Goal: Information Seeking & Learning: Learn about a topic

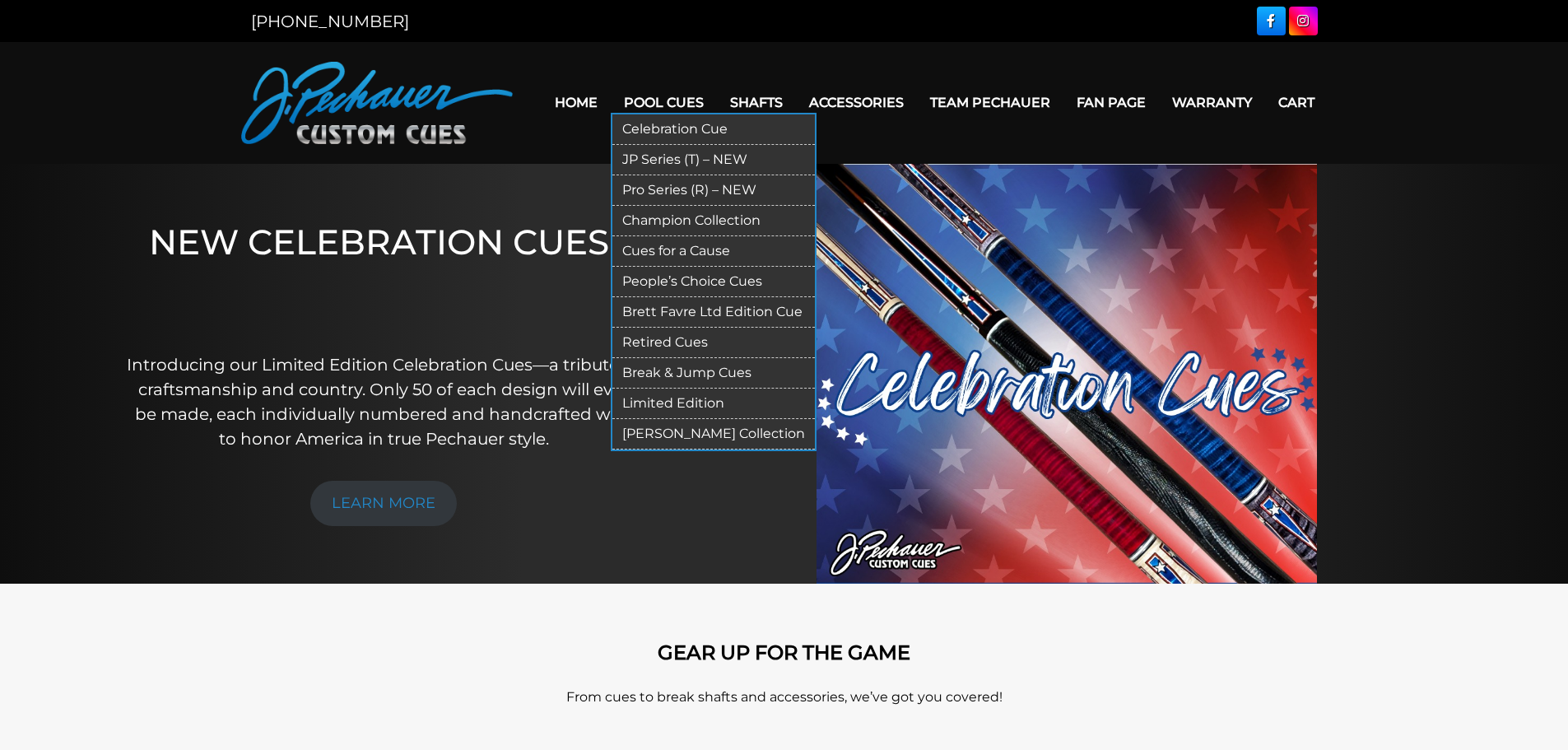
click at [682, 344] on link "Retired Cues" at bounding box center [713, 343] width 202 height 30
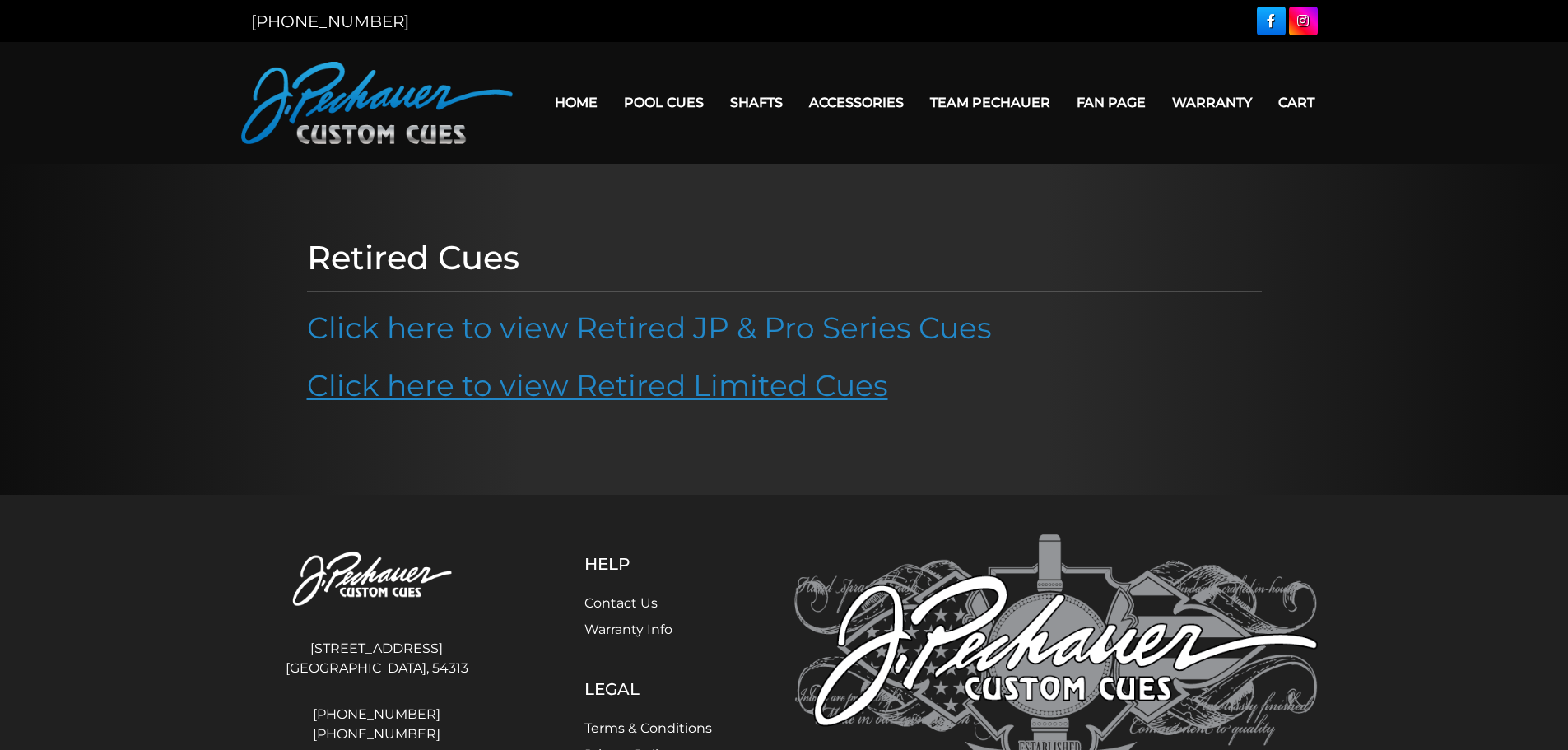
click at [724, 397] on link "Click here to view Retired Limited Cues" at bounding box center [598, 385] width 581 height 36
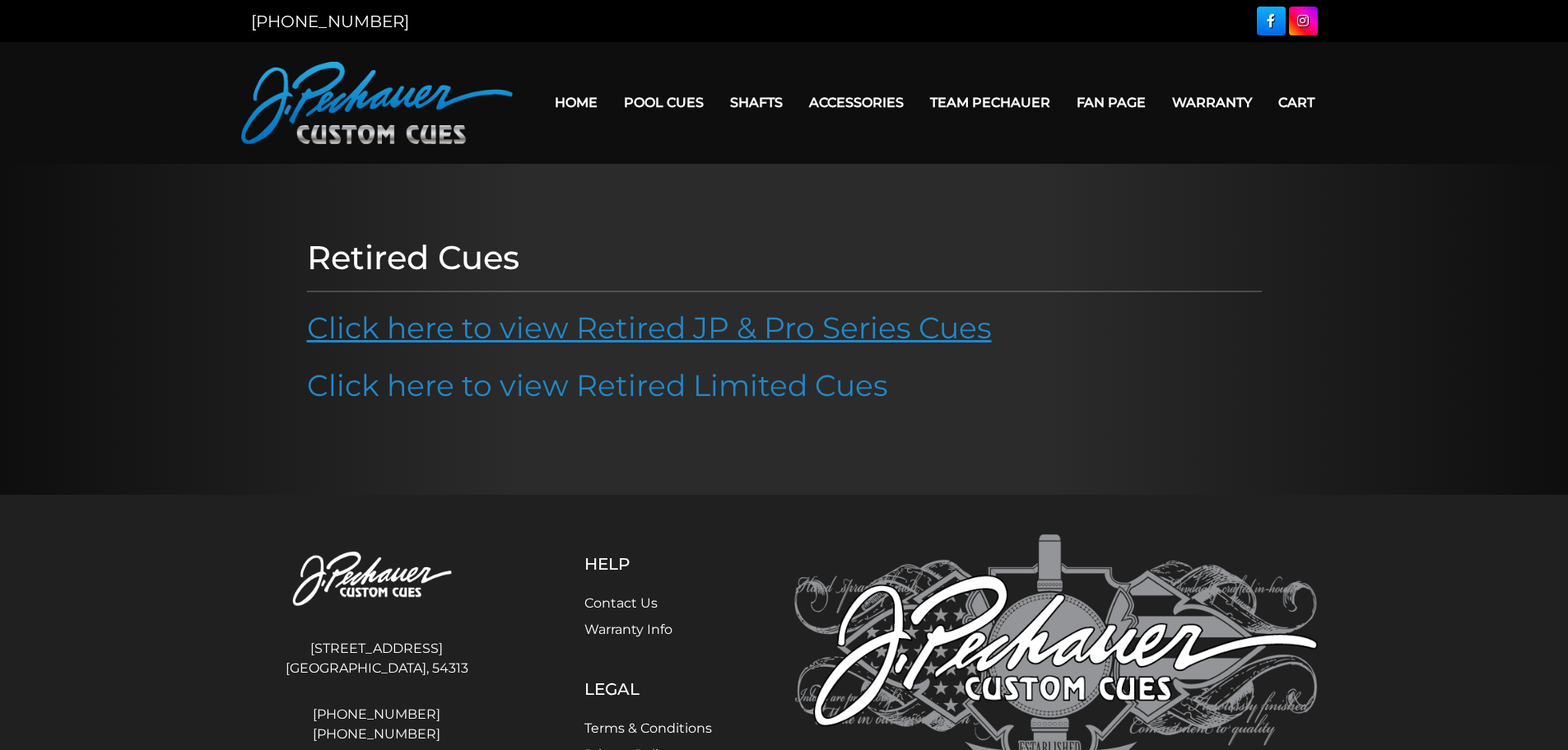
click at [704, 329] on link "Click here to view Retired JP & Pro Series Cues" at bounding box center [650, 328] width 685 height 36
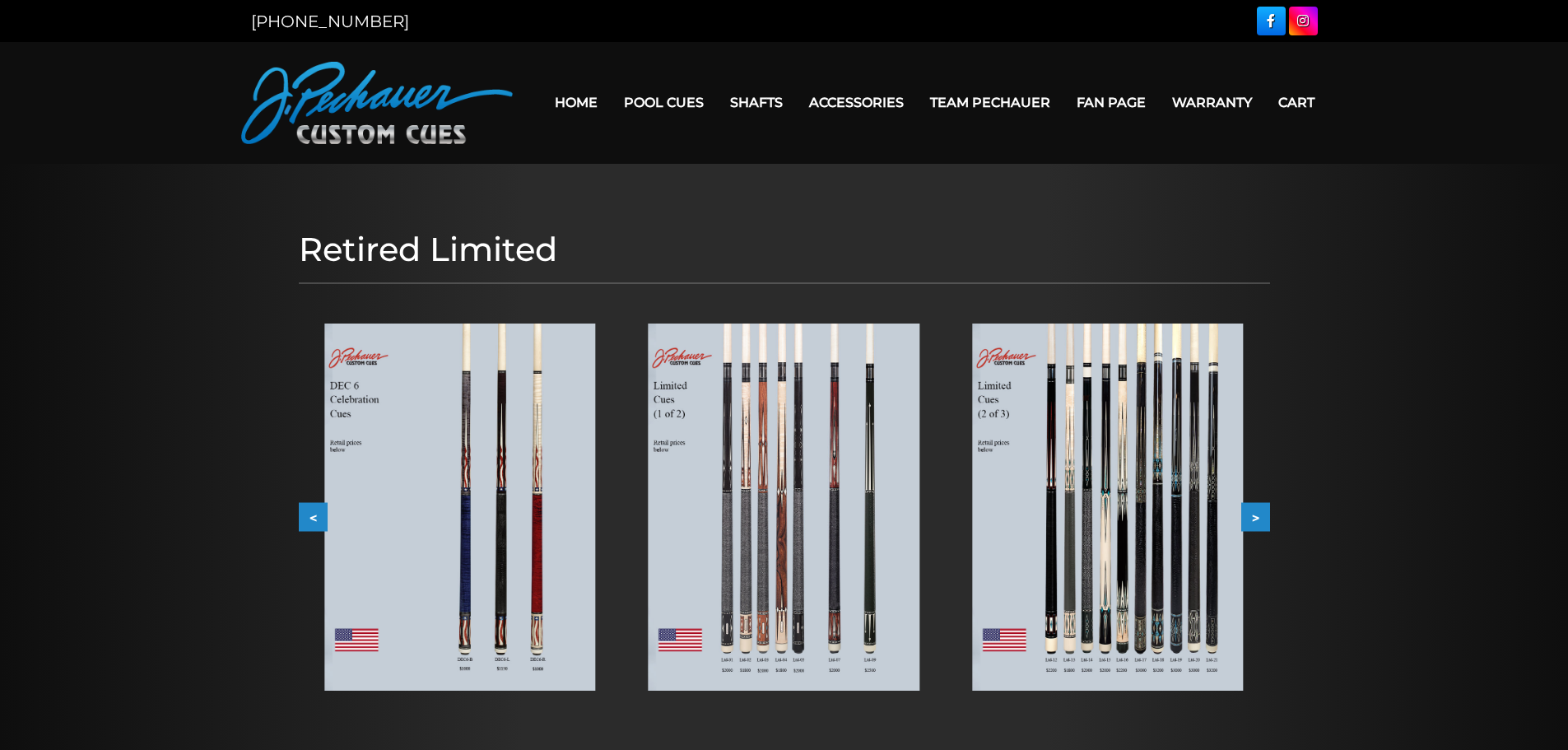
click at [562, 543] on img at bounding box center [459, 507] width 271 height 367
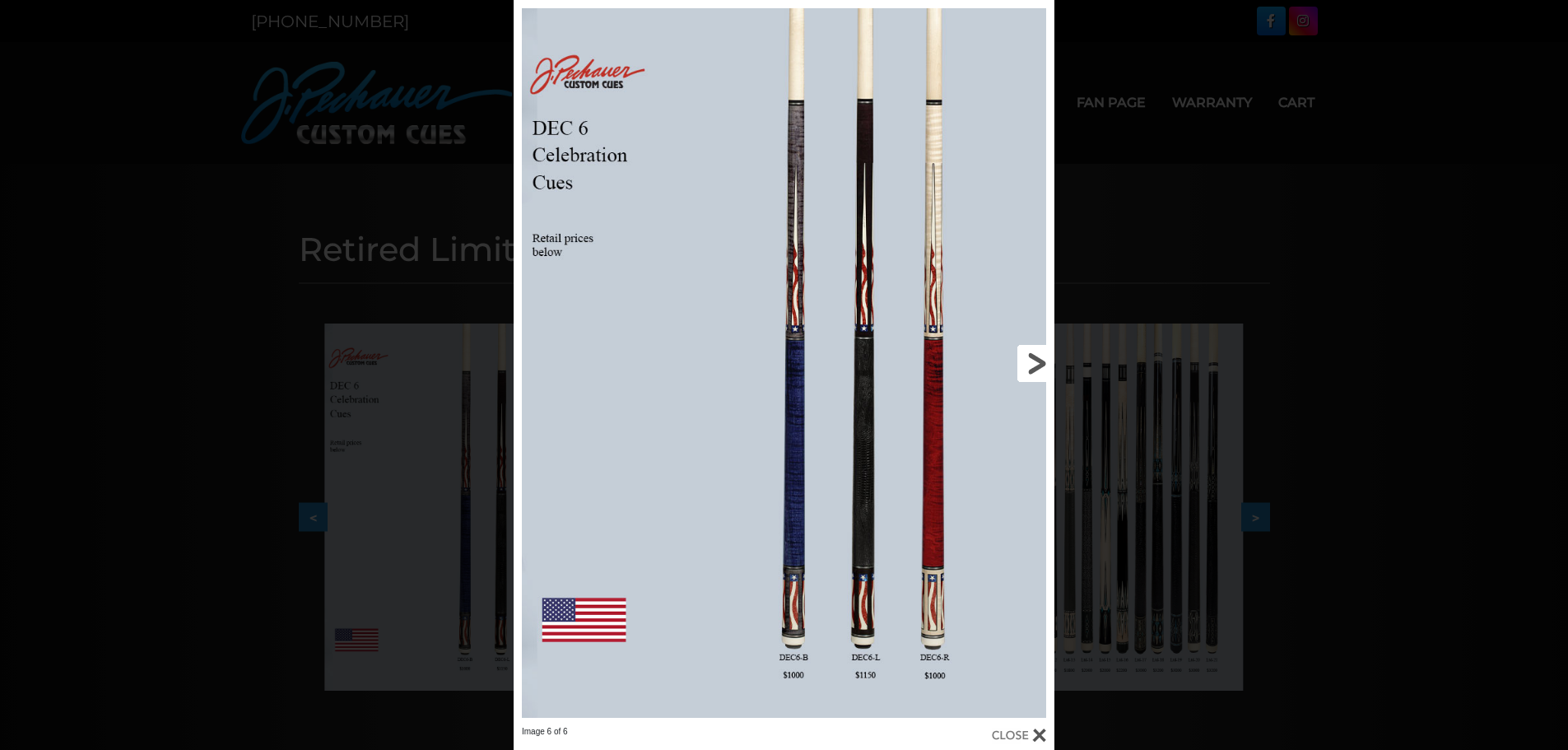
click at [1043, 357] on link at bounding box center [932, 363] width 243 height 726
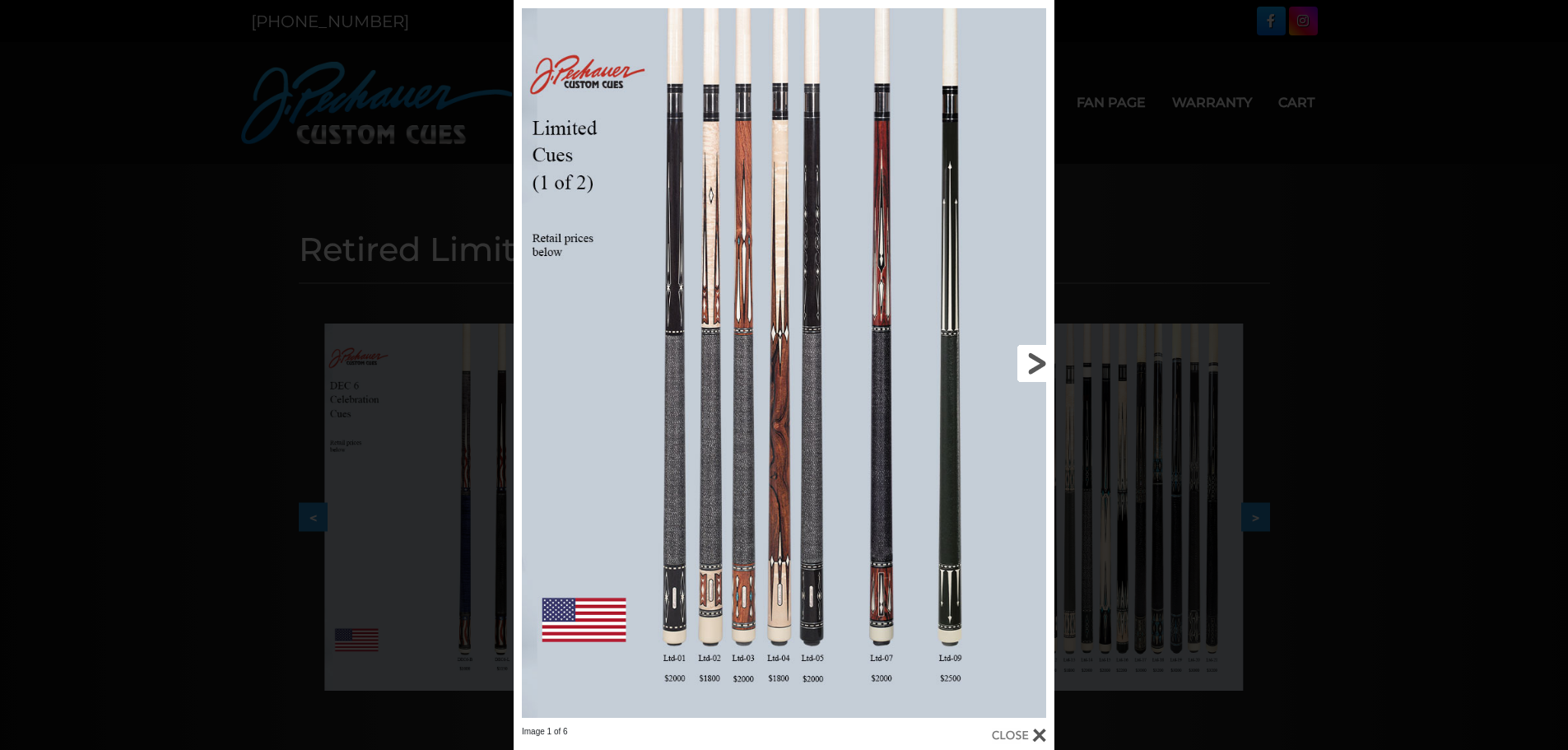
click at [1043, 357] on link at bounding box center [932, 363] width 243 height 726
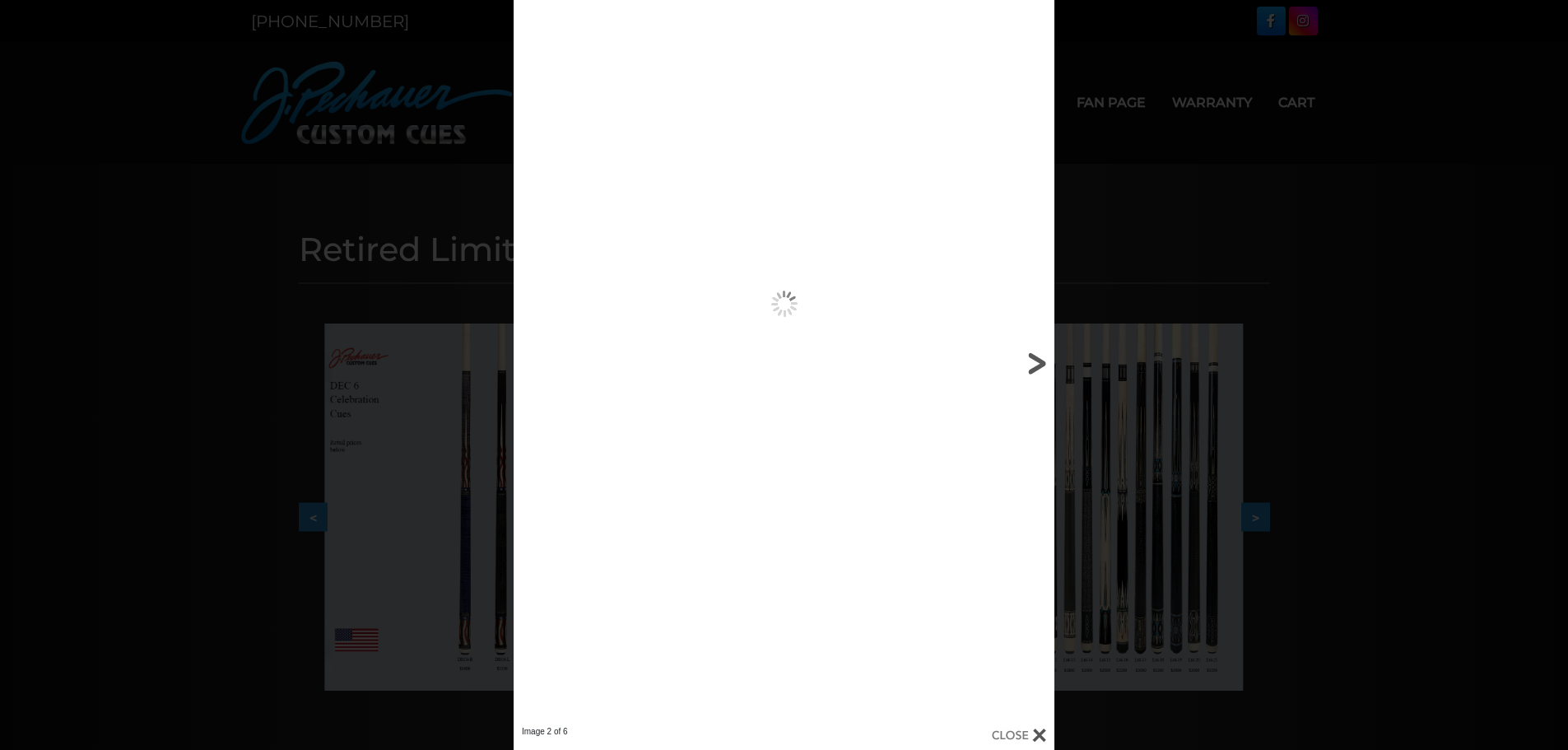
click at [1043, 357] on link at bounding box center [932, 363] width 243 height 726
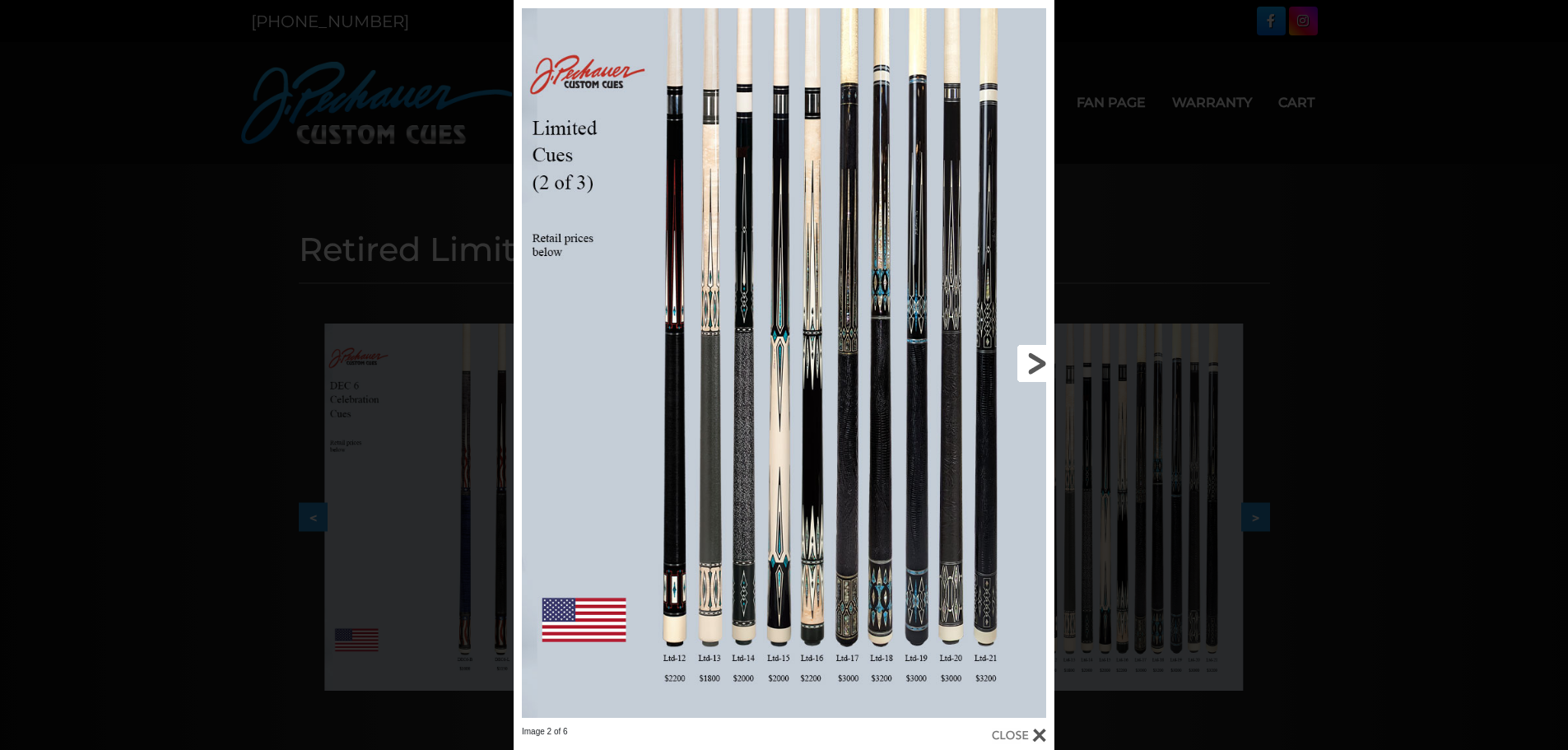
click at [1043, 357] on link at bounding box center [932, 363] width 243 height 726
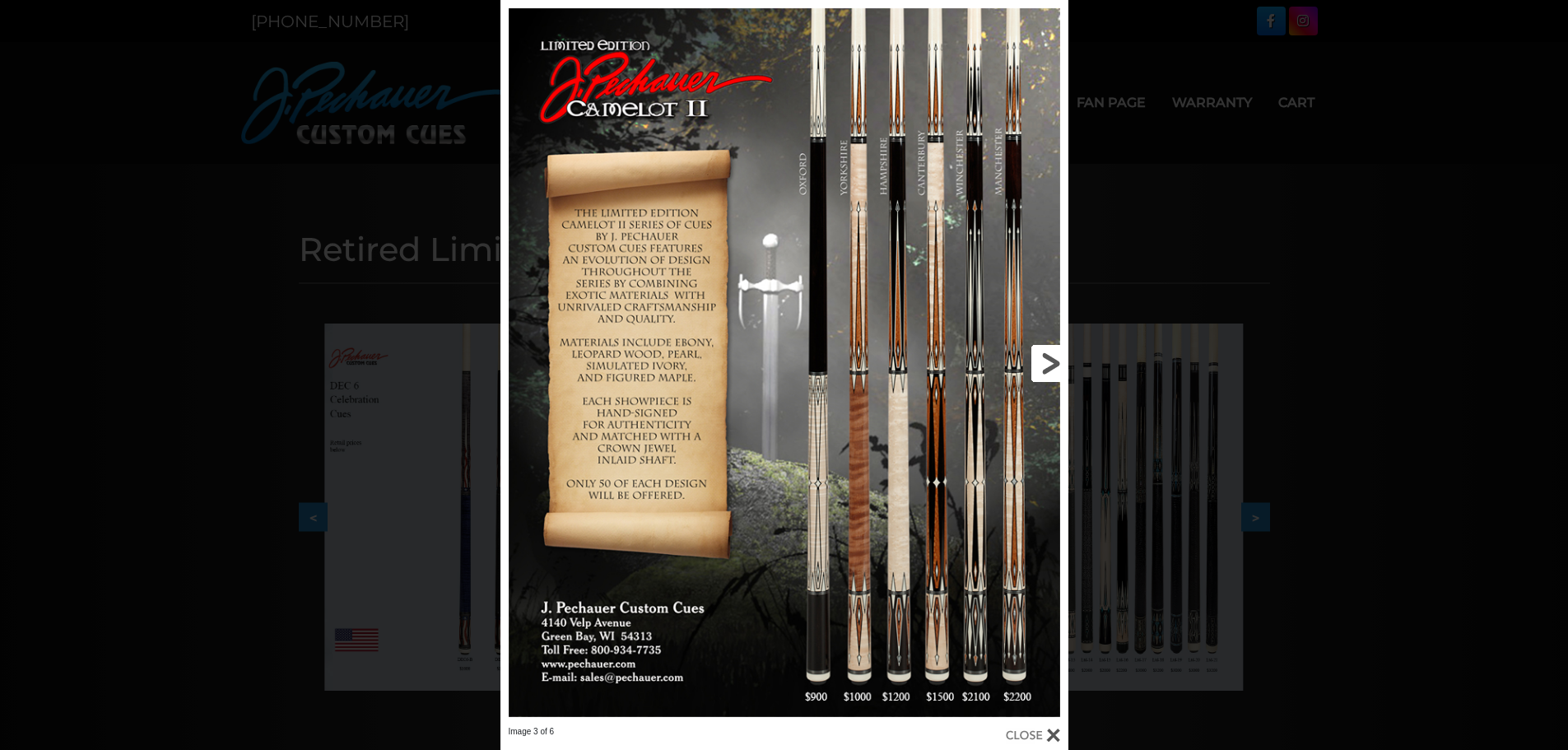
click at [1043, 357] on link at bounding box center [940, 363] width 256 height 726
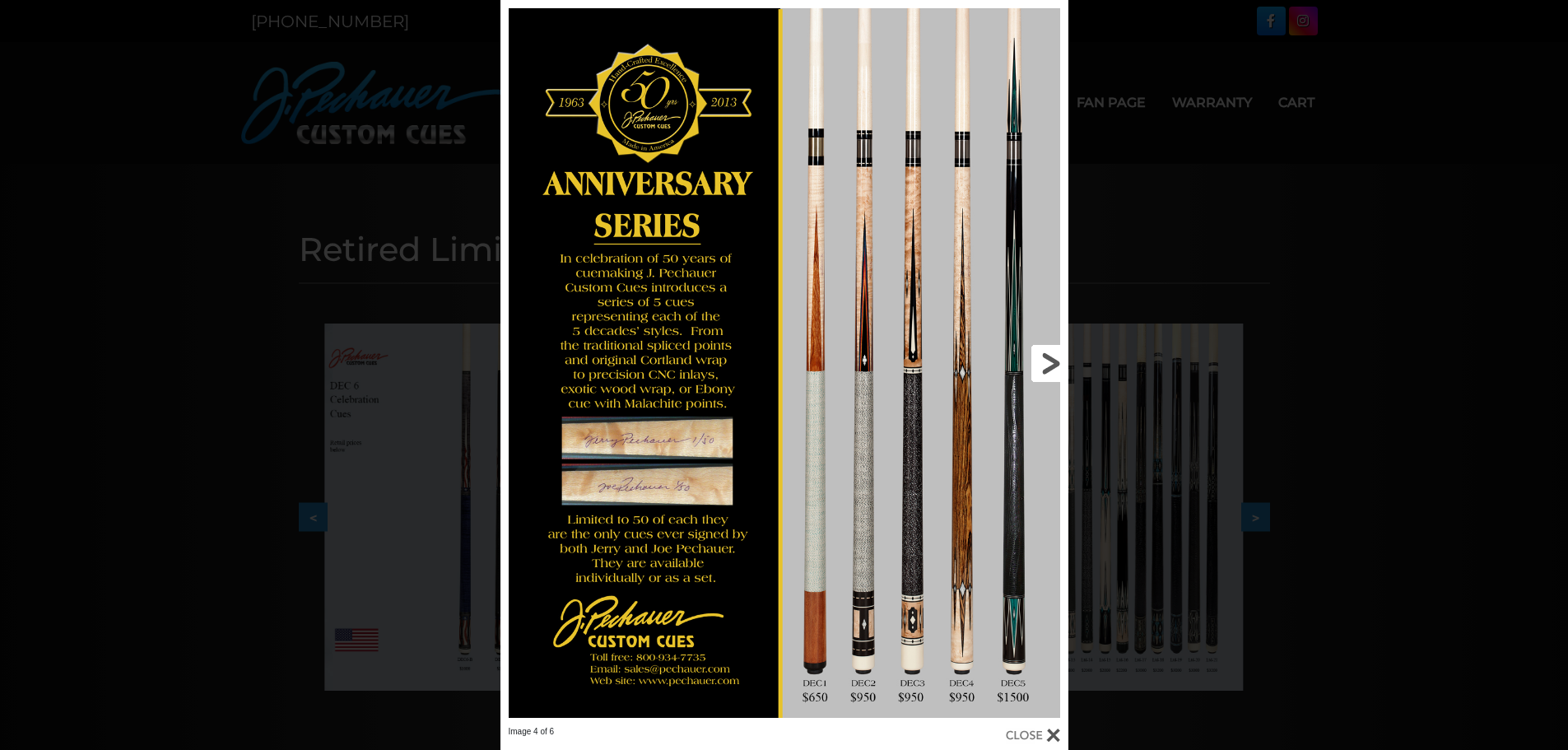
click at [1050, 364] on link at bounding box center [940, 363] width 256 height 726
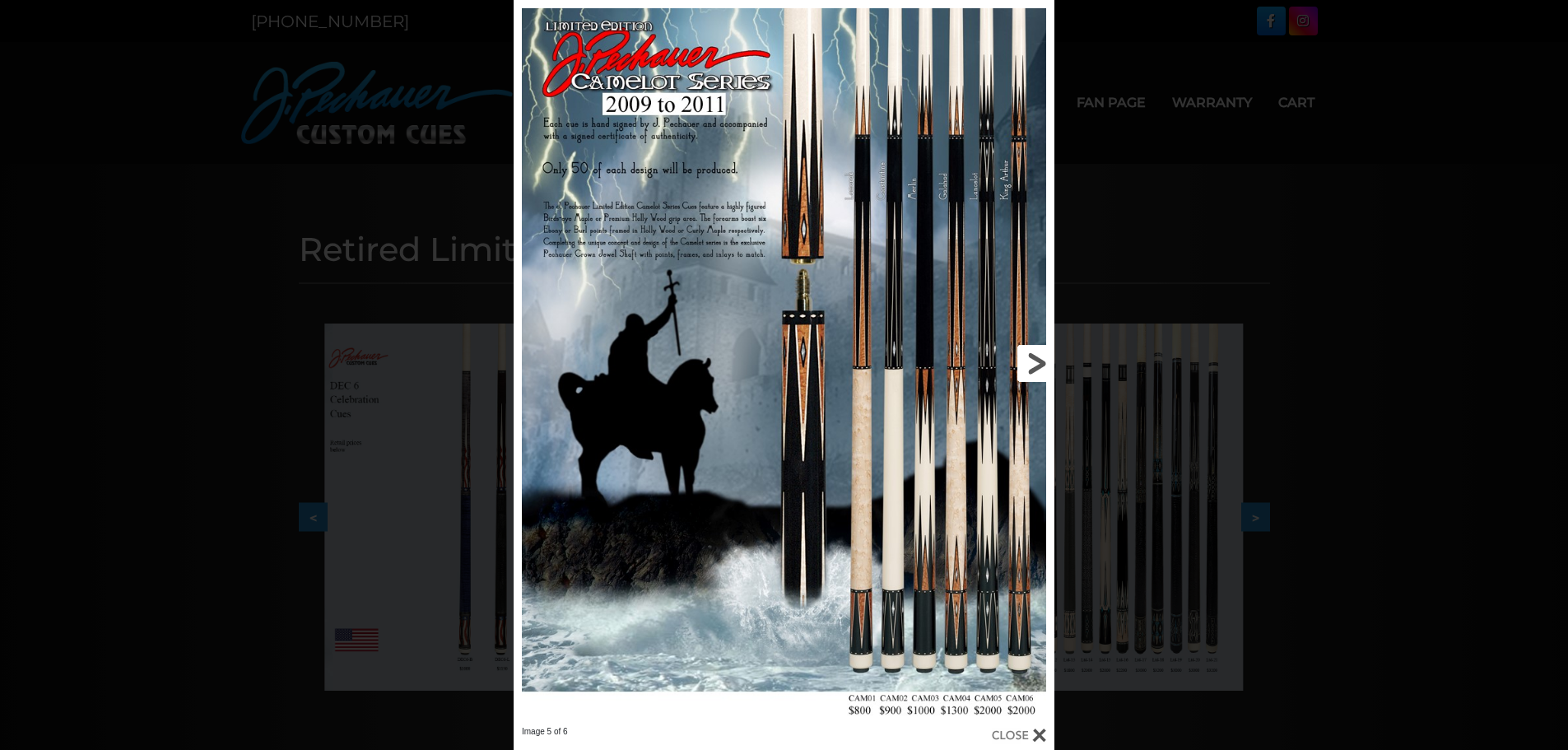
click at [1038, 362] on link at bounding box center [932, 363] width 243 height 726
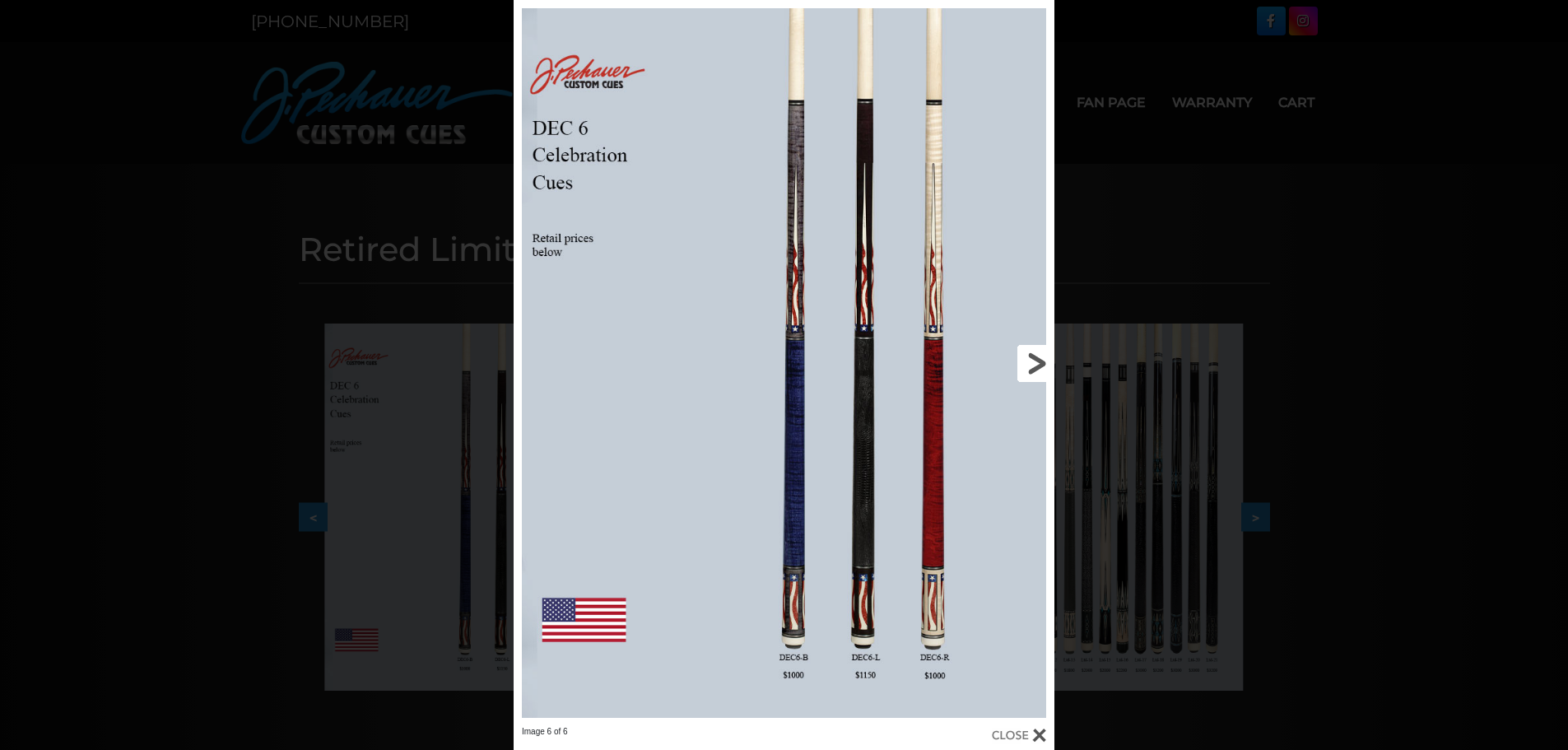
click at [1038, 362] on link at bounding box center [932, 363] width 243 height 726
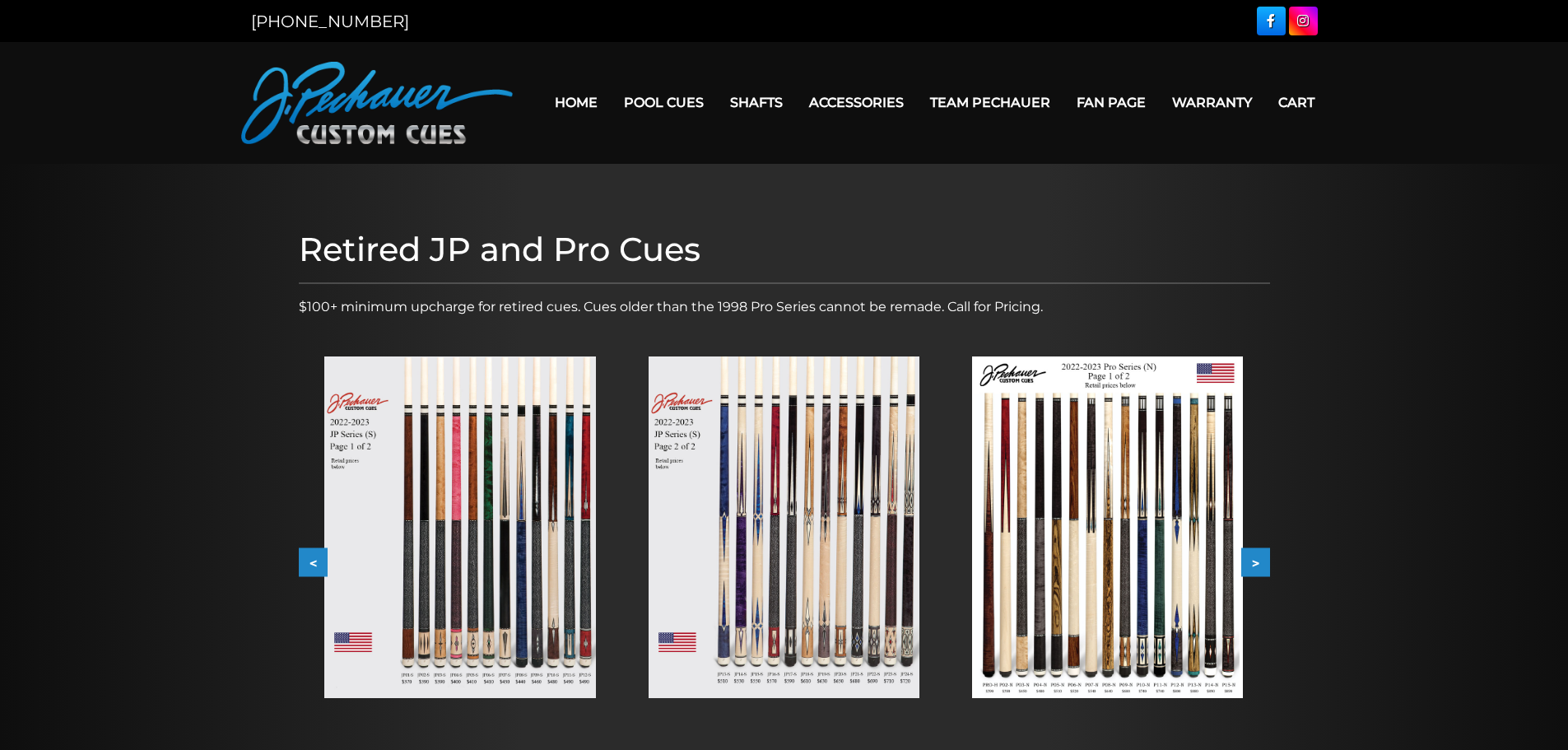
click at [1264, 558] on button ">" at bounding box center [1255, 563] width 29 height 29
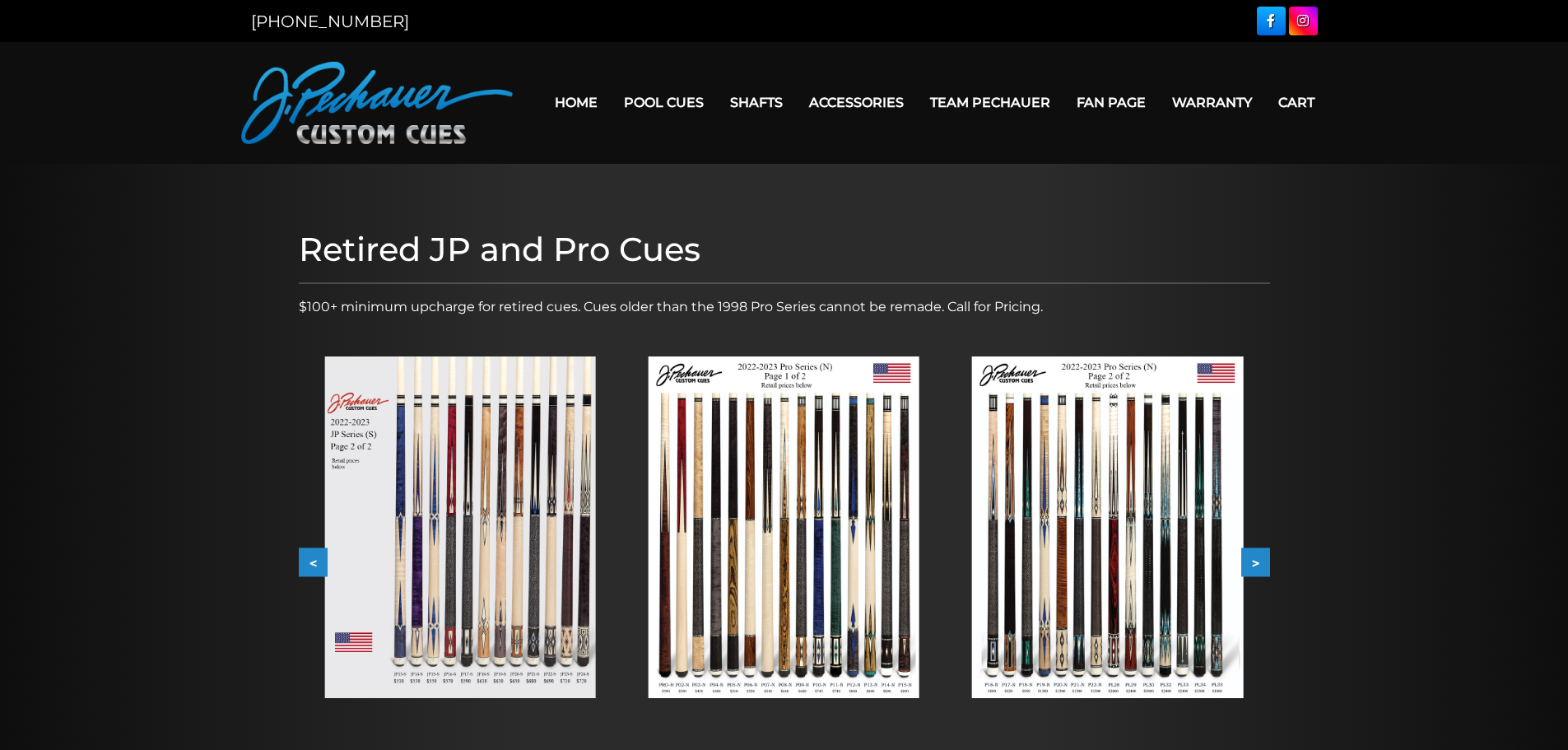
click at [835, 575] on img at bounding box center [784, 527] width 271 height 342
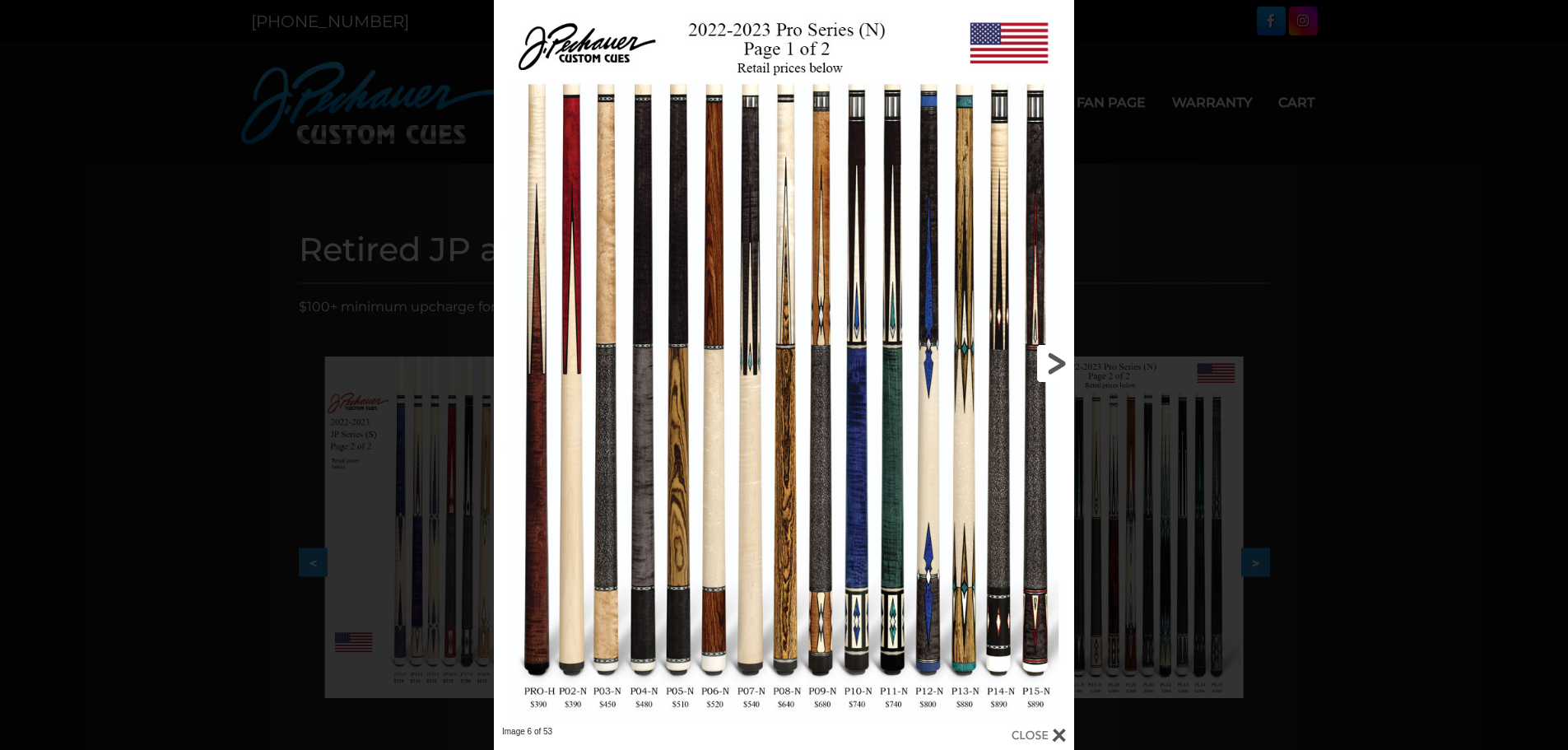
click at [1054, 358] on link at bounding box center [943, 363] width 261 height 726
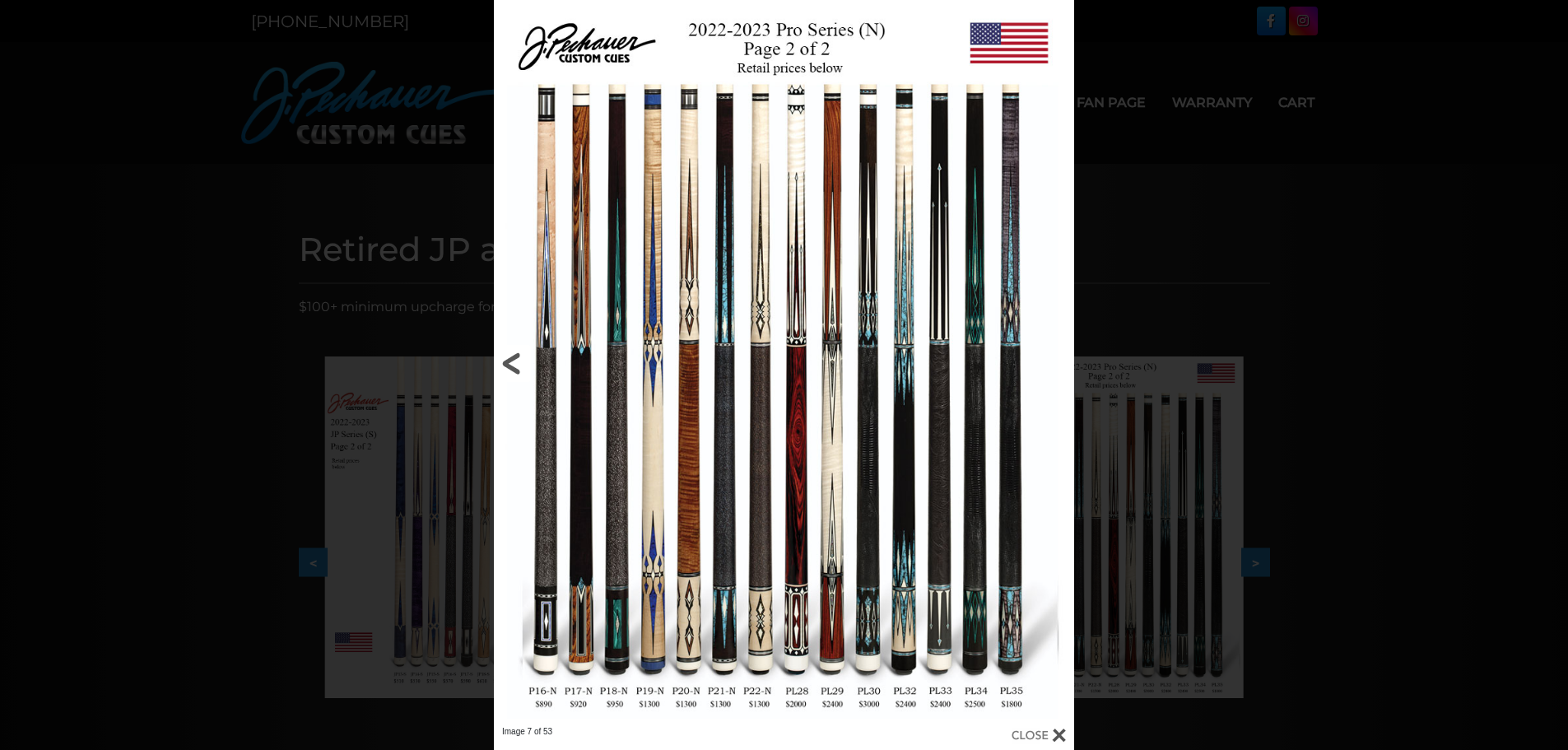
click at [582, 354] on link at bounding box center [624, 363] width 261 height 726
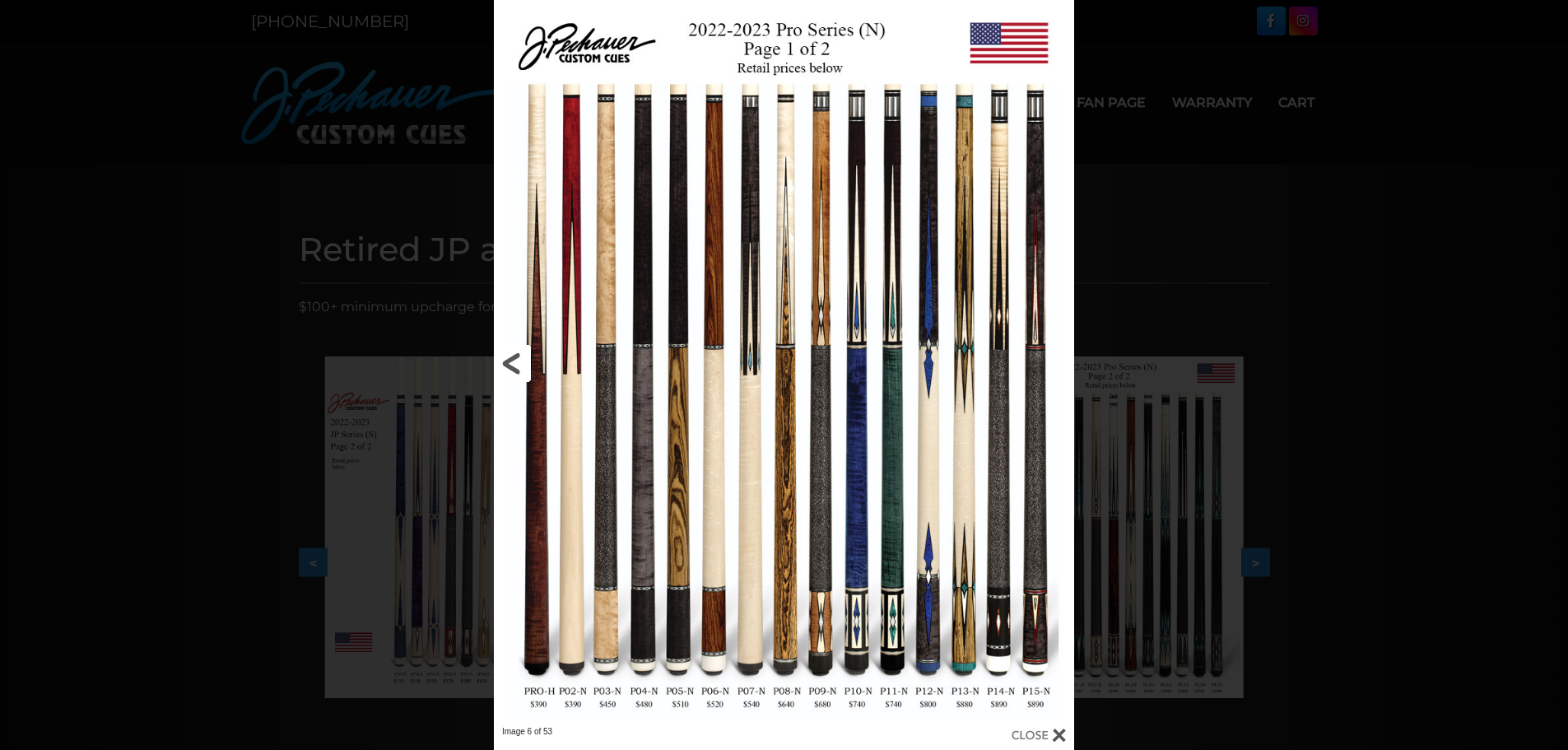
click at [508, 357] on link at bounding box center [624, 363] width 261 height 726
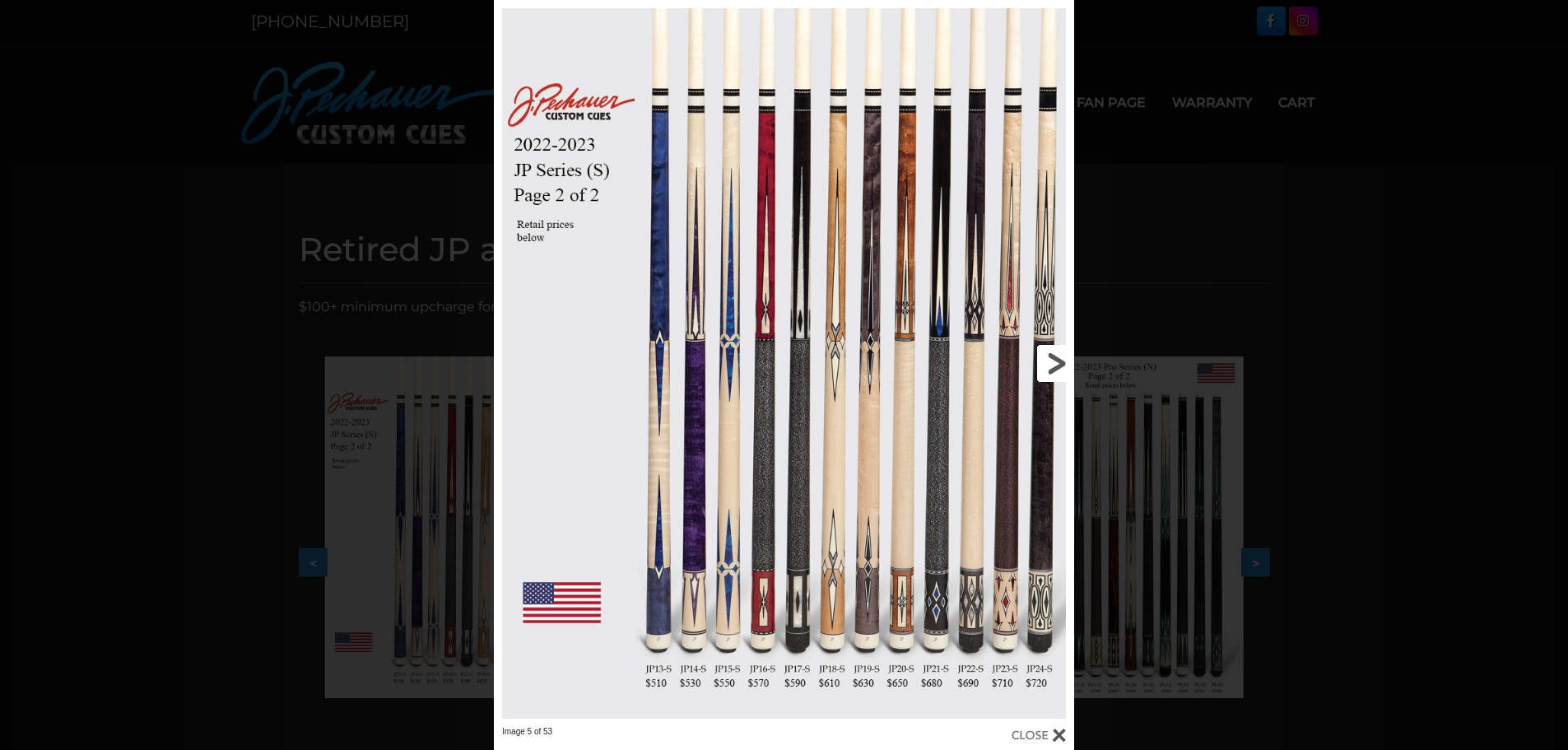
click at [1059, 364] on link at bounding box center [943, 363] width 261 height 726
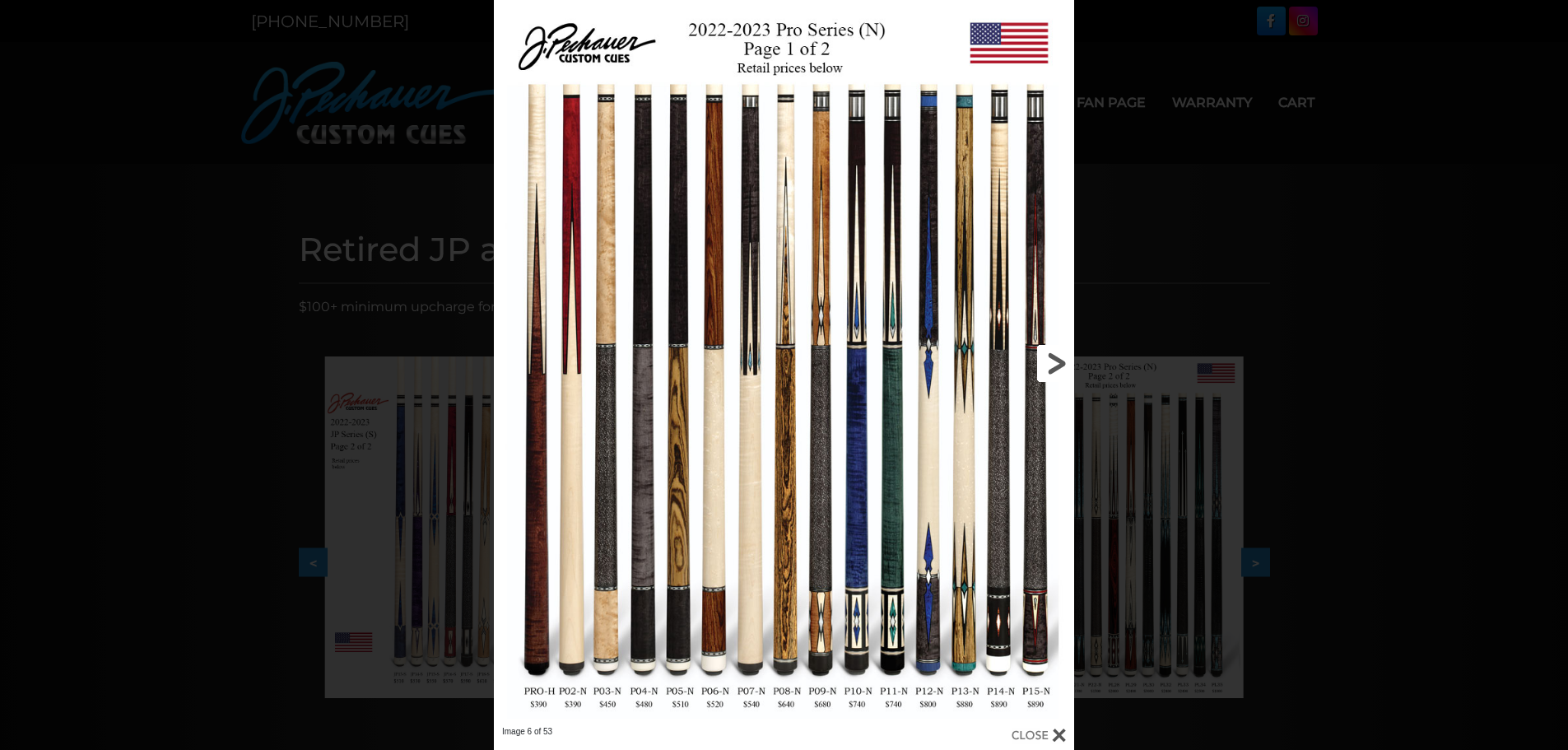
click at [1059, 364] on link at bounding box center [943, 363] width 261 height 726
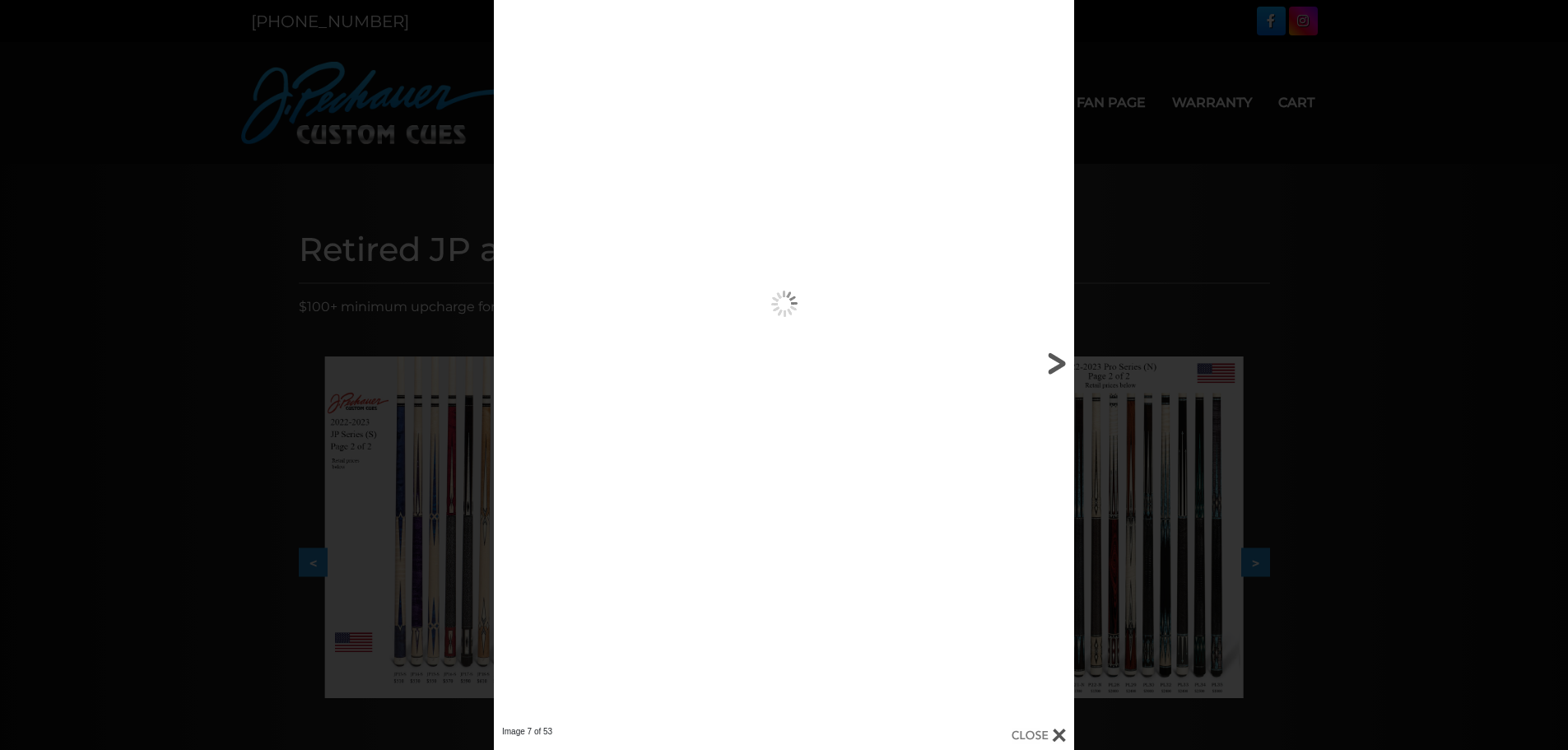
click at [1059, 364] on link at bounding box center [943, 363] width 261 height 726
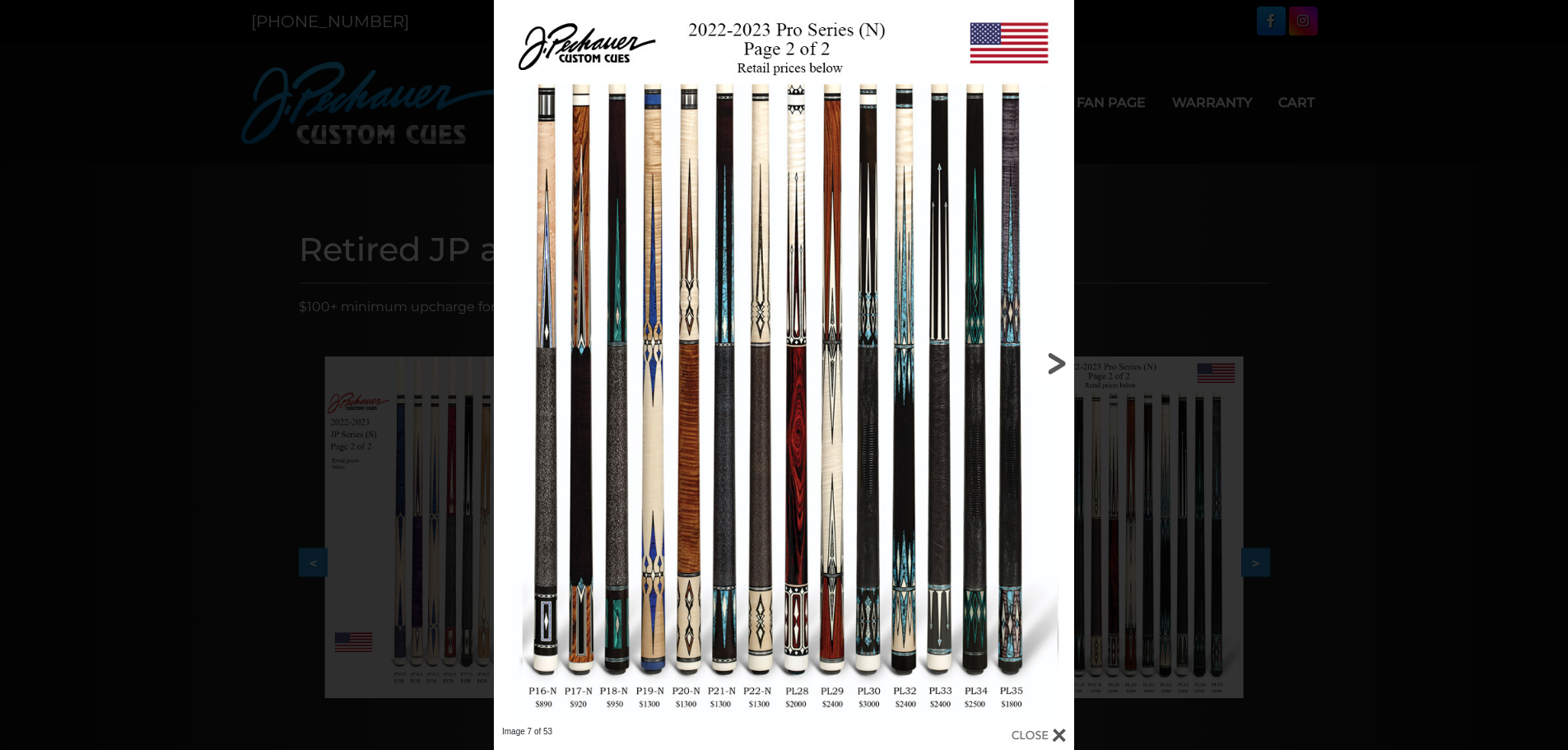
click at [1059, 364] on link at bounding box center [943, 363] width 261 height 726
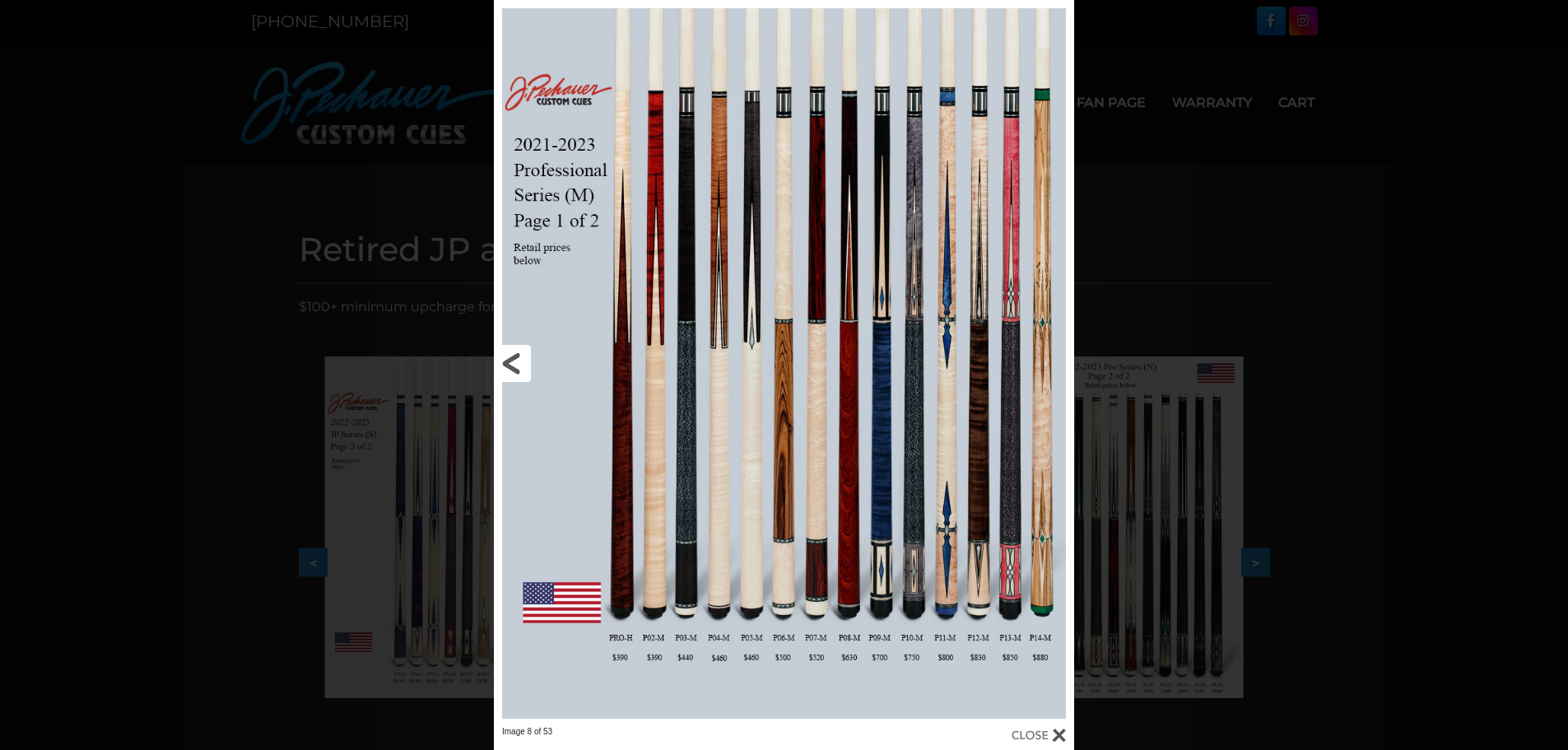
click at [506, 346] on link at bounding box center [624, 363] width 261 height 726
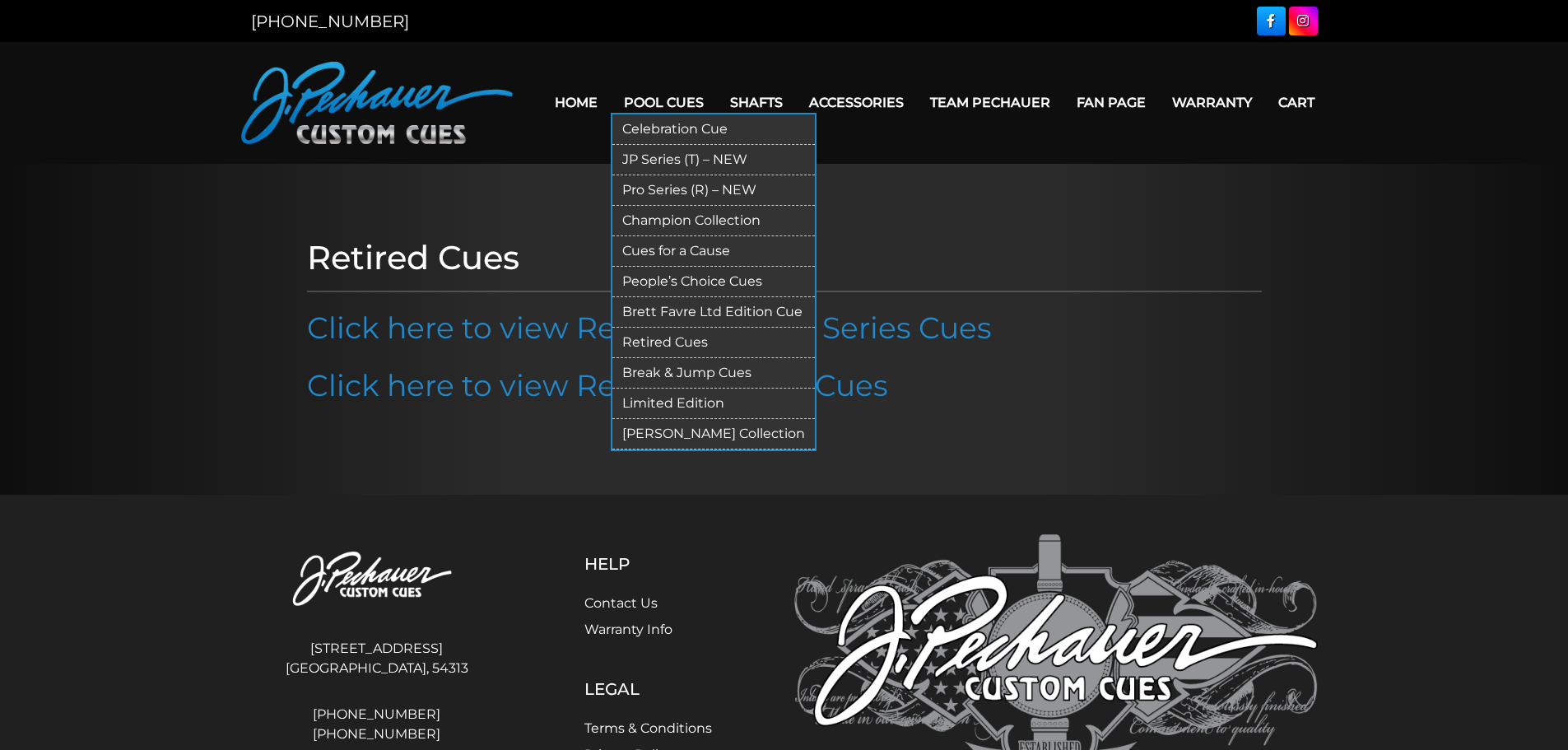
click at [677, 154] on link "JP Series (T) – NEW" at bounding box center [713, 159] width 202 height 30
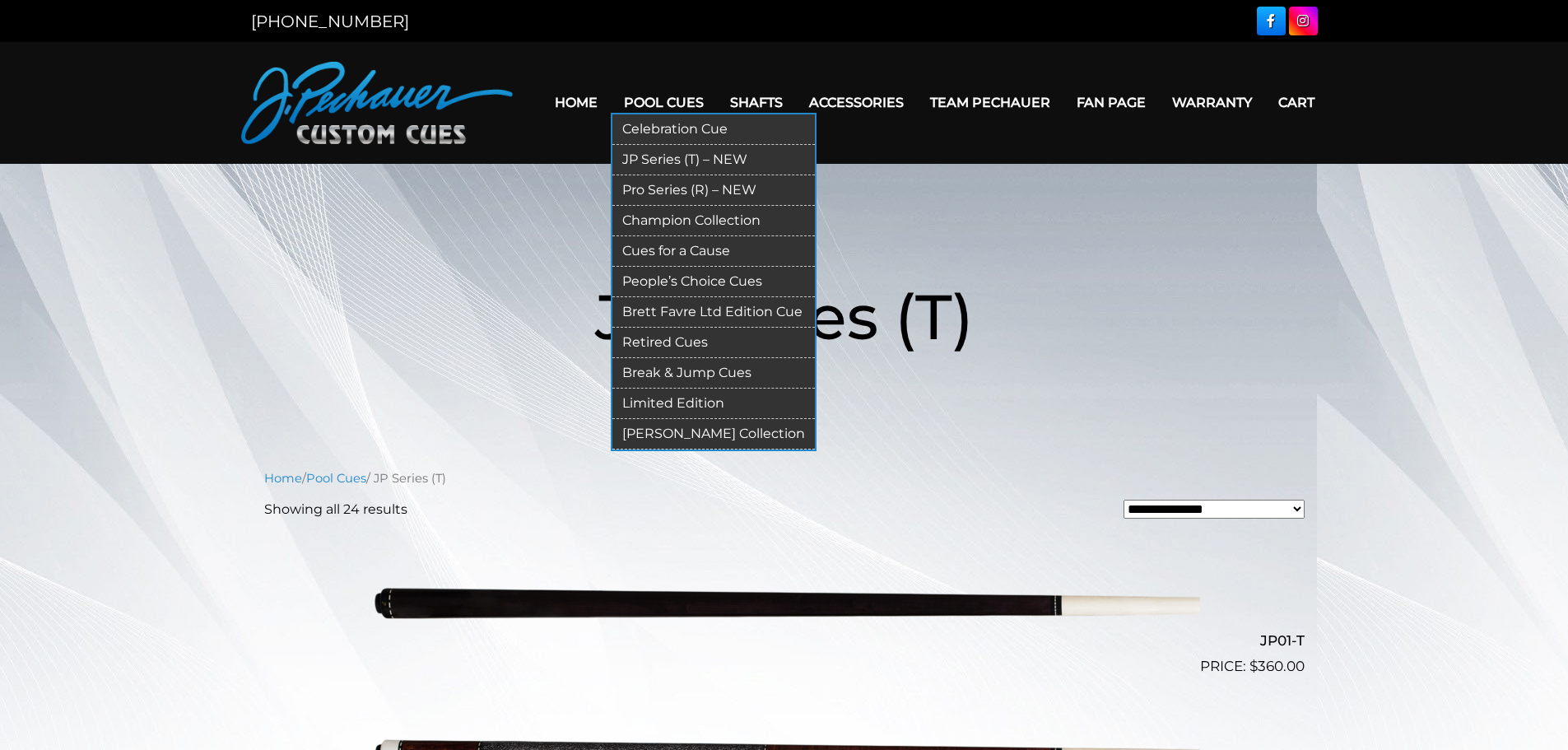
click at [691, 189] on link "Pro Series (R) – NEW" at bounding box center [713, 190] width 202 height 30
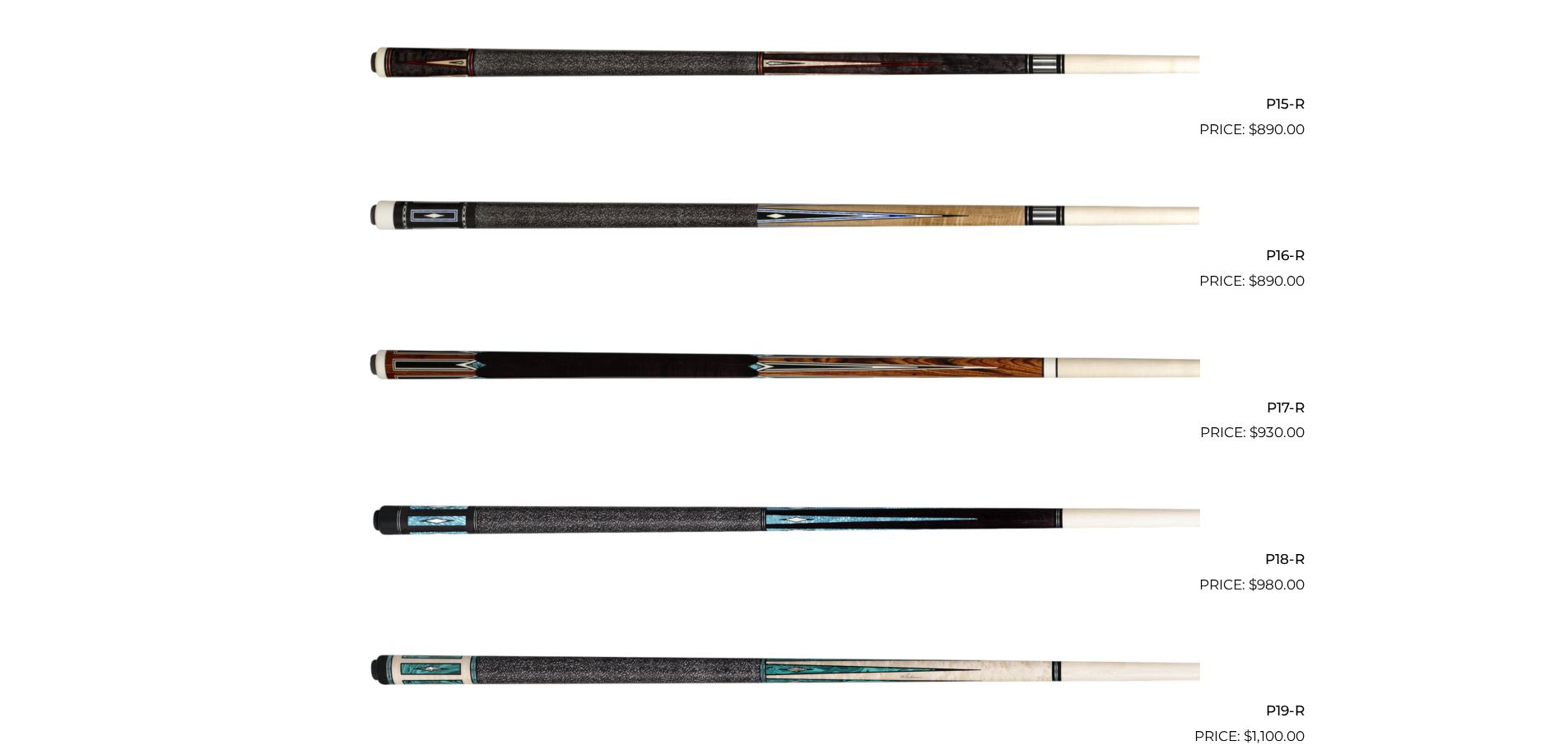
scroll to position [2720, 0]
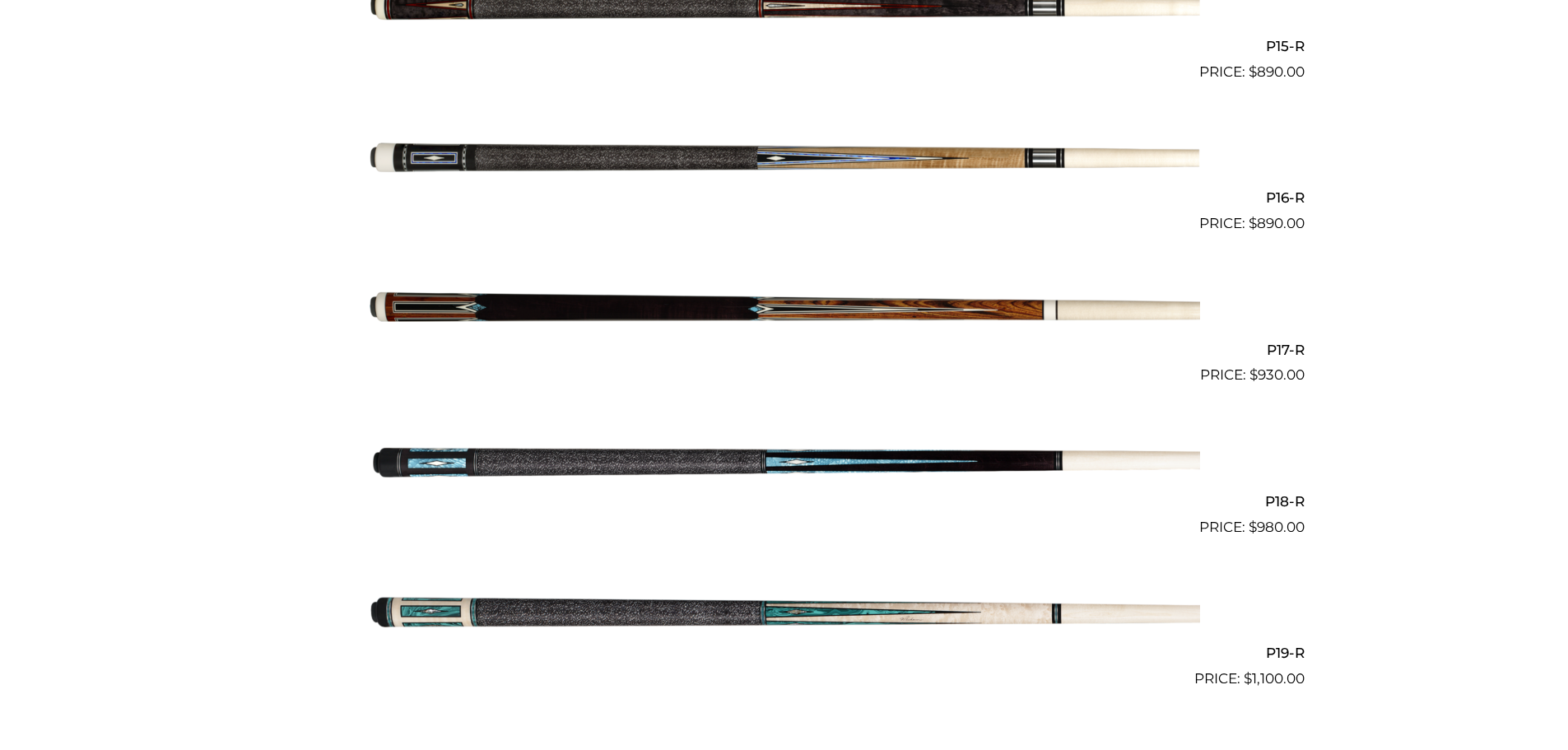
click at [928, 308] on img at bounding box center [784, 311] width 831 height 139
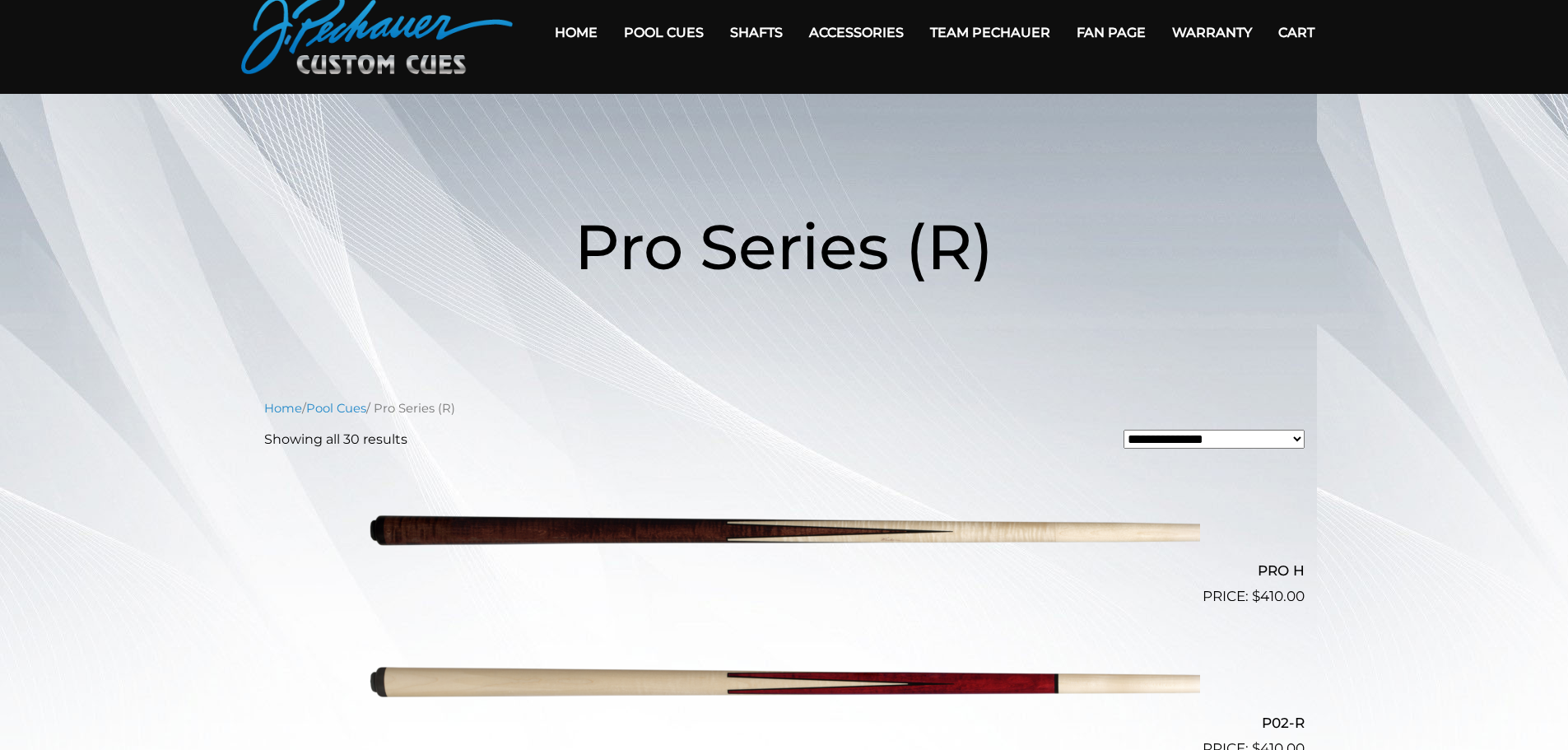
scroll to position [0, 0]
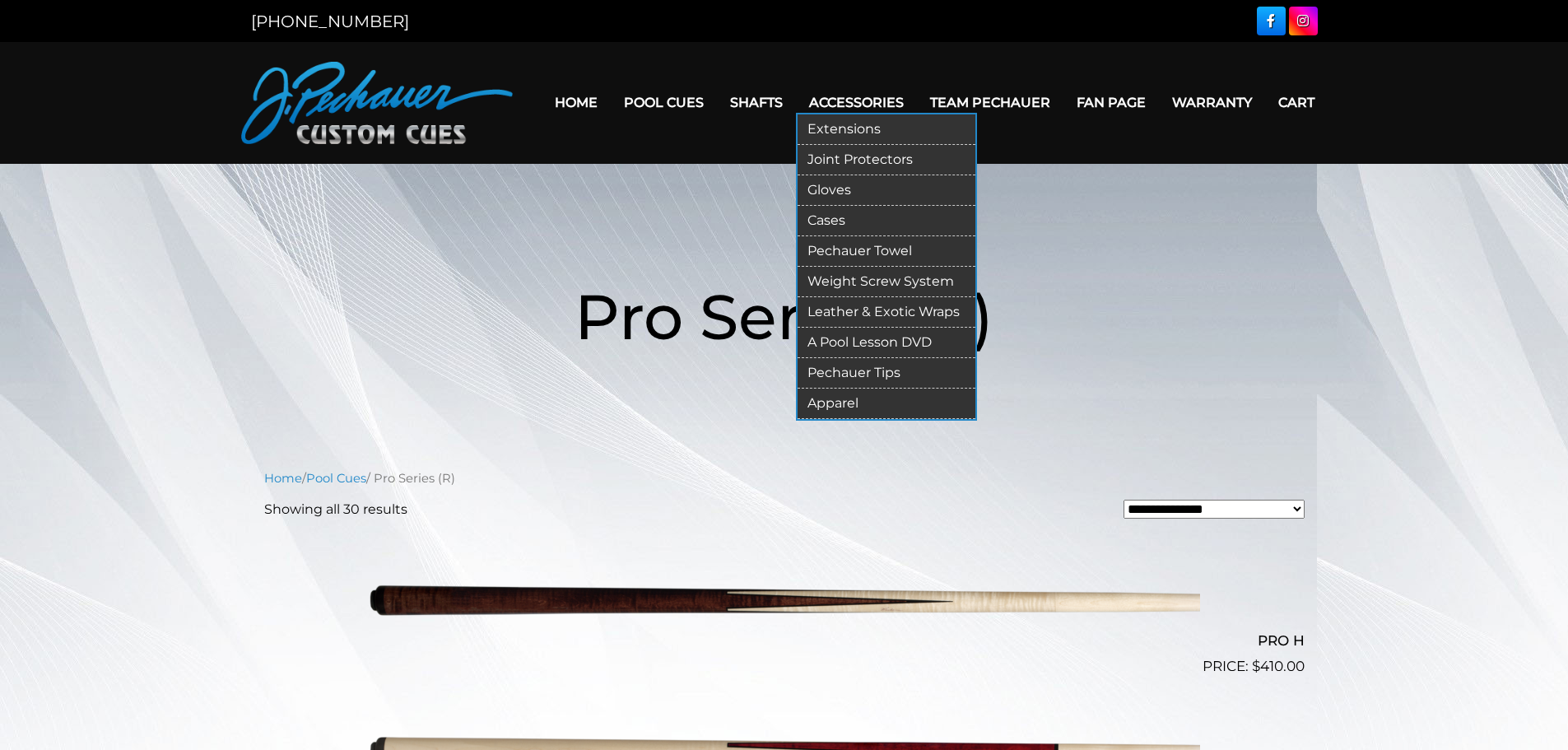
click at [838, 218] on link "Cases" at bounding box center [886, 221] width 178 height 30
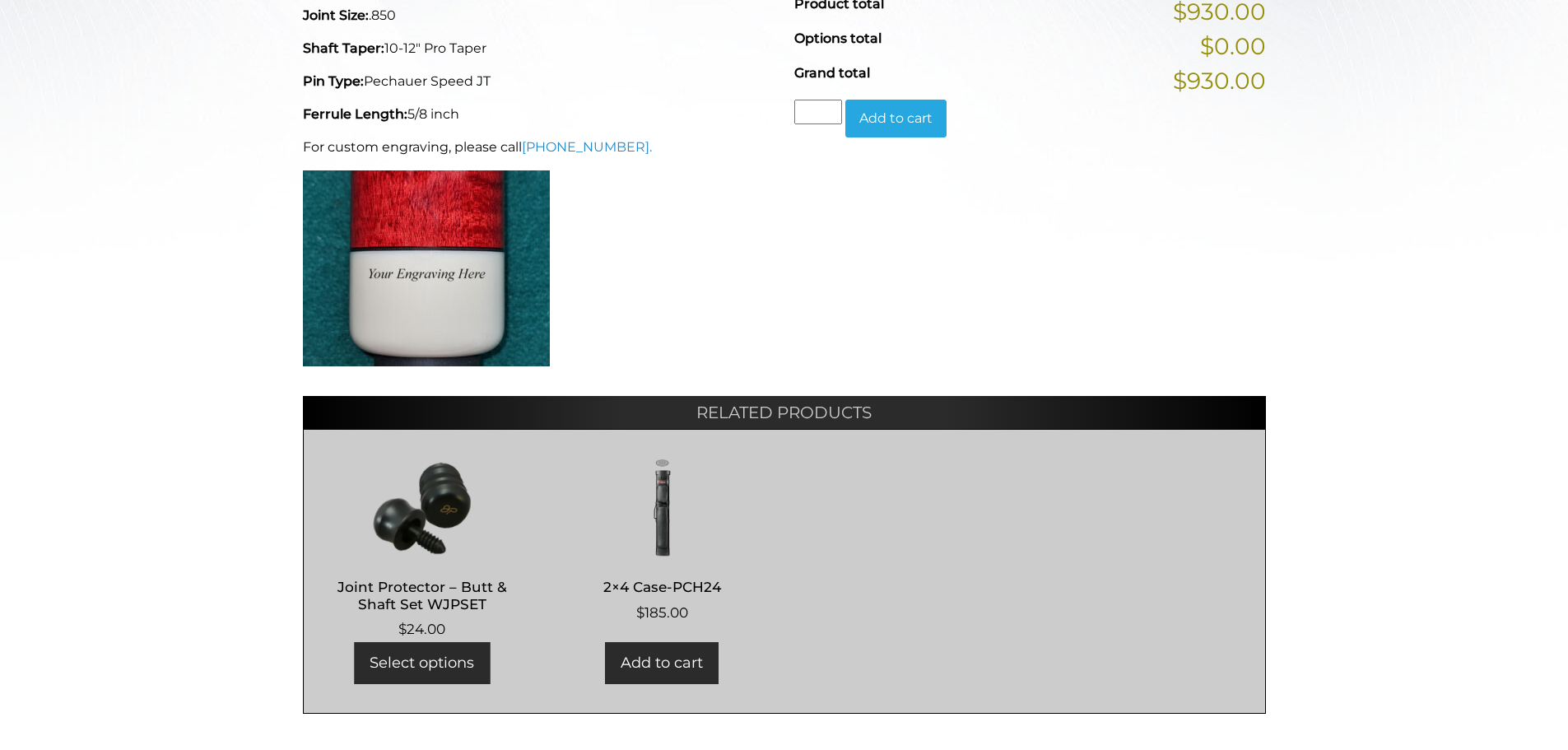
scroll to position [694, 0]
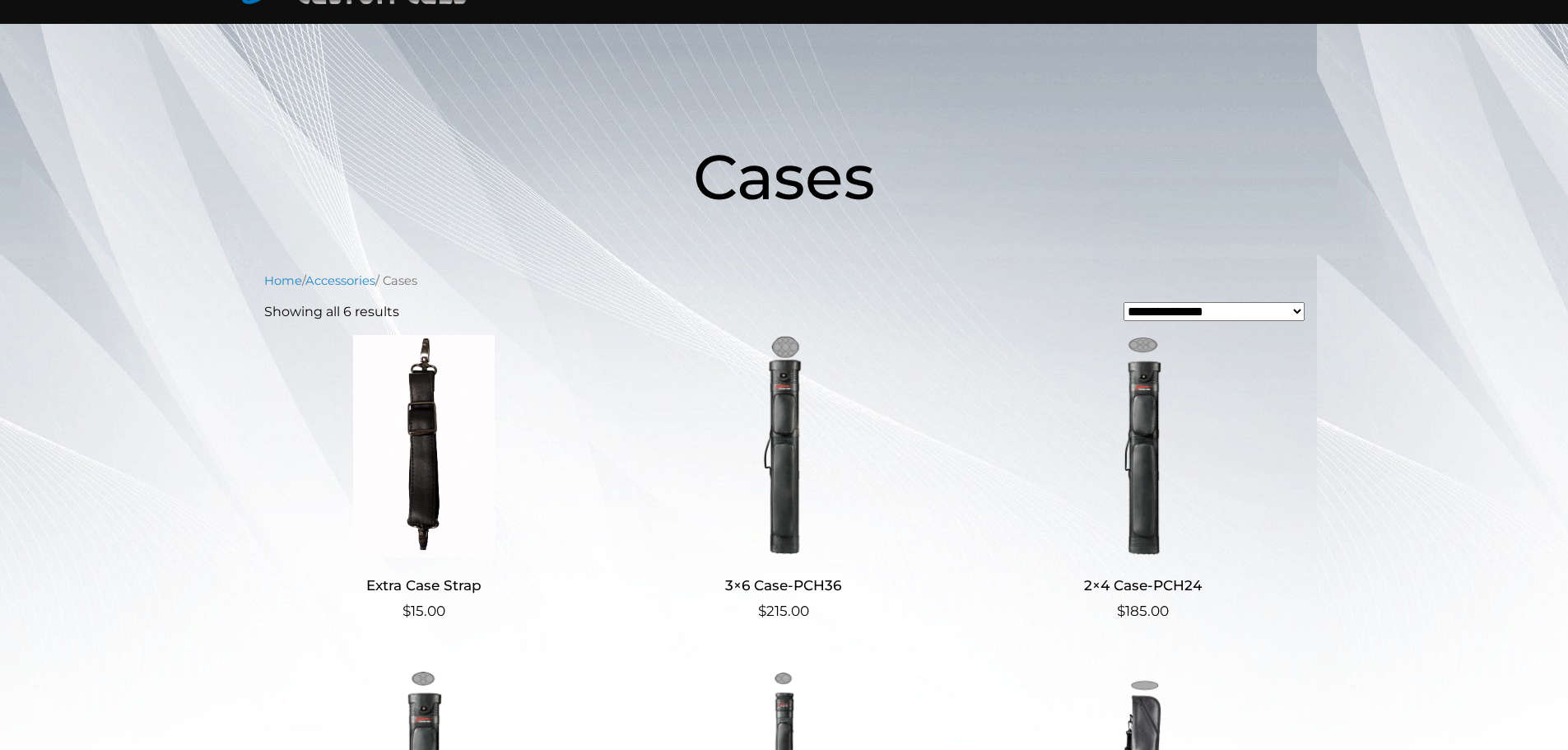
scroll to position [138, 0]
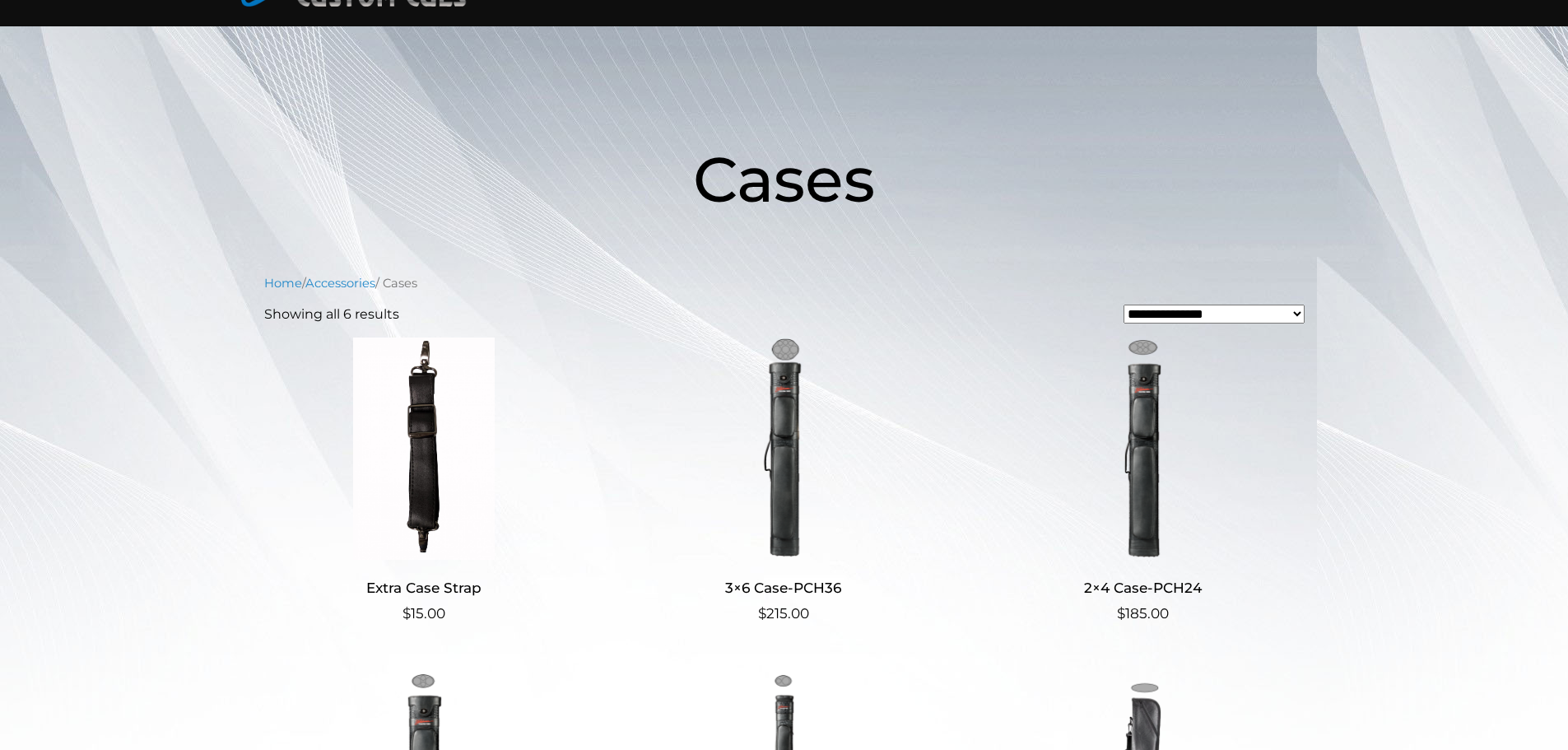
click at [784, 505] on img at bounding box center [783, 448] width 320 height 222
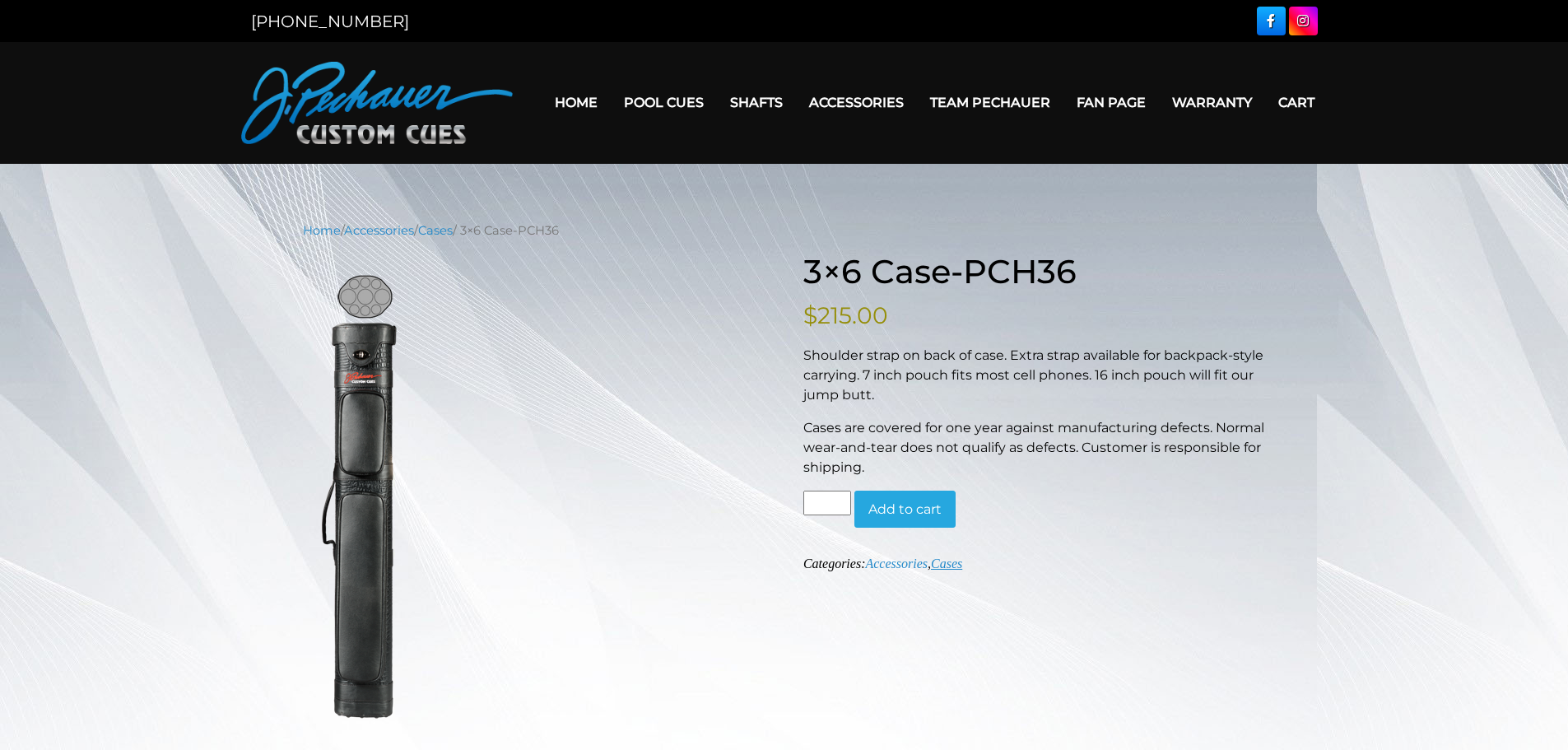
click at [950, 564] on link "Cases" at bounding box center [947, 563] width 31 height 14
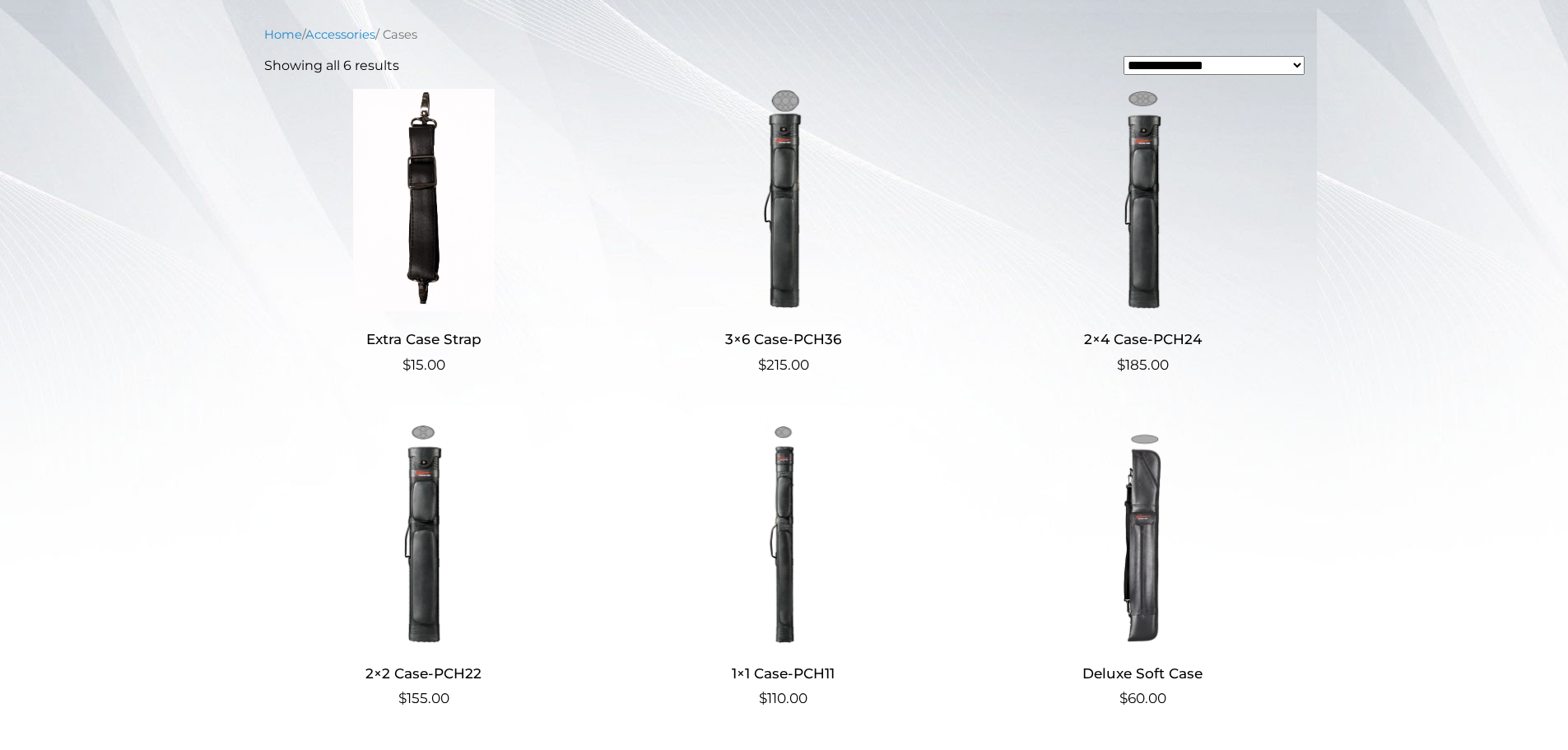
scroll to position [388, 0]
click at [773, 278] on img at bounding box center [783, 198] width 320 height 222
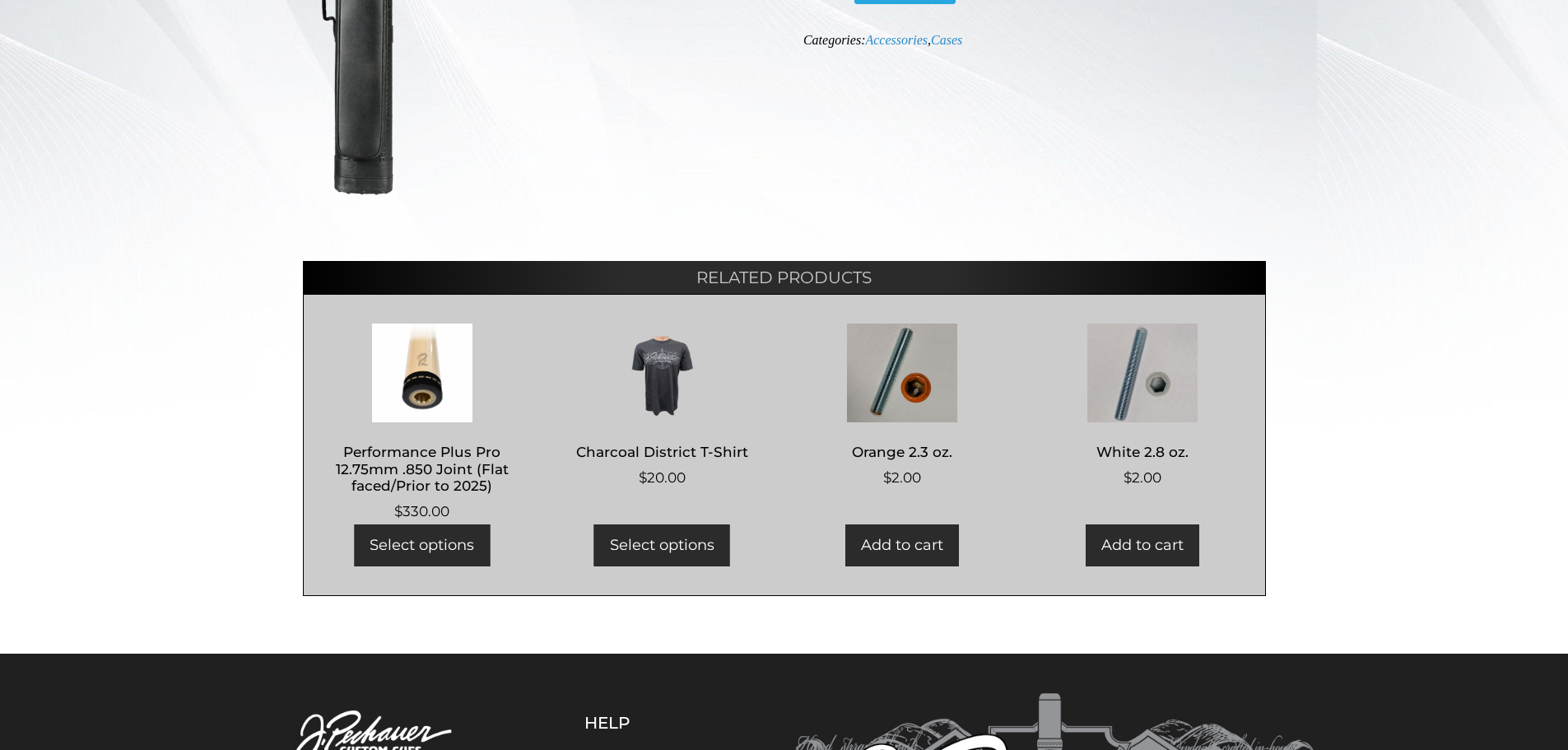
scroll to position [551, 0]
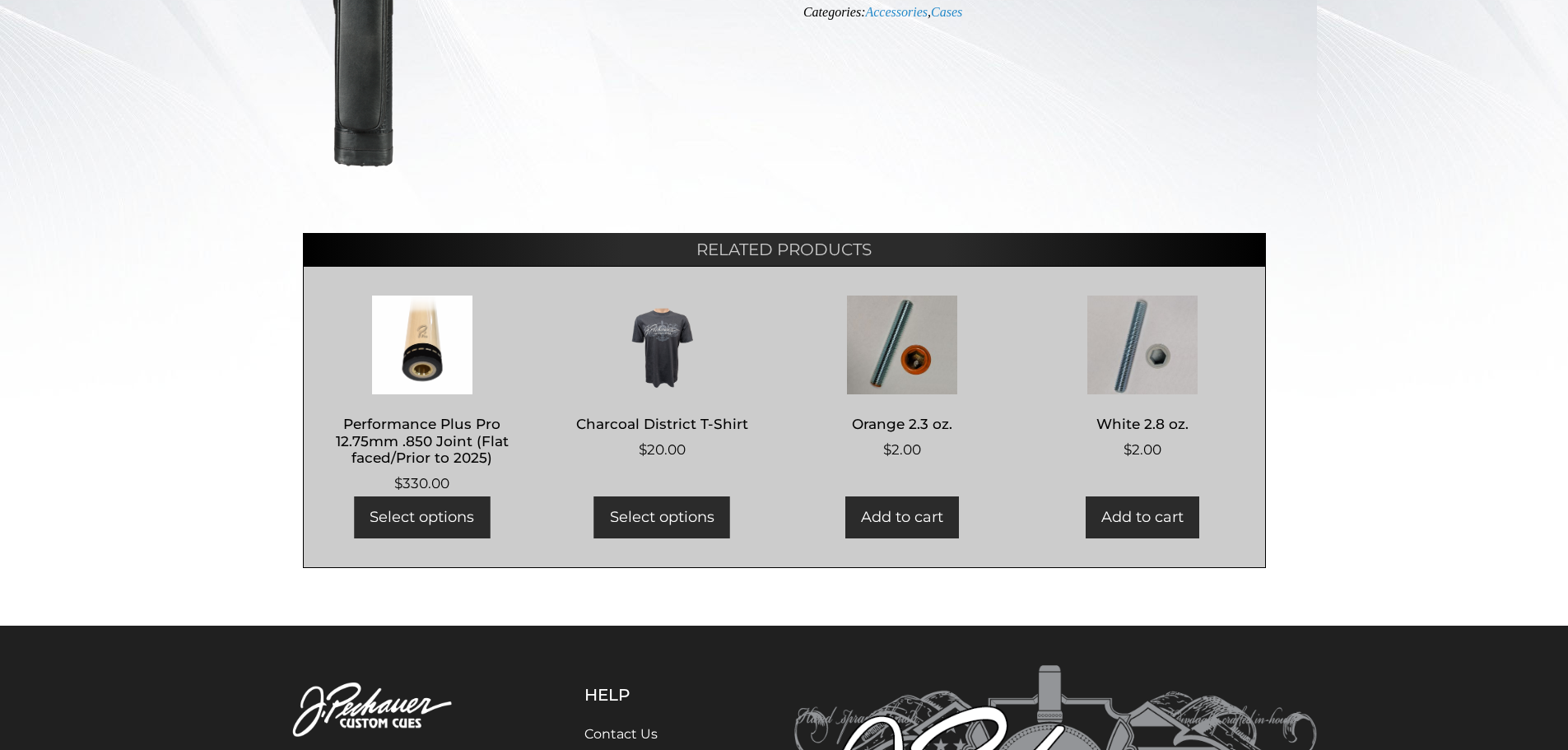
click at [1551, 589] on main "Home / Accessories / Cases / 3×6 Case-PCH36 Hover to zoom 3×6 Case-PCH36 $ 215.…" at bounding box center [784, 119] width 1568 height 1013
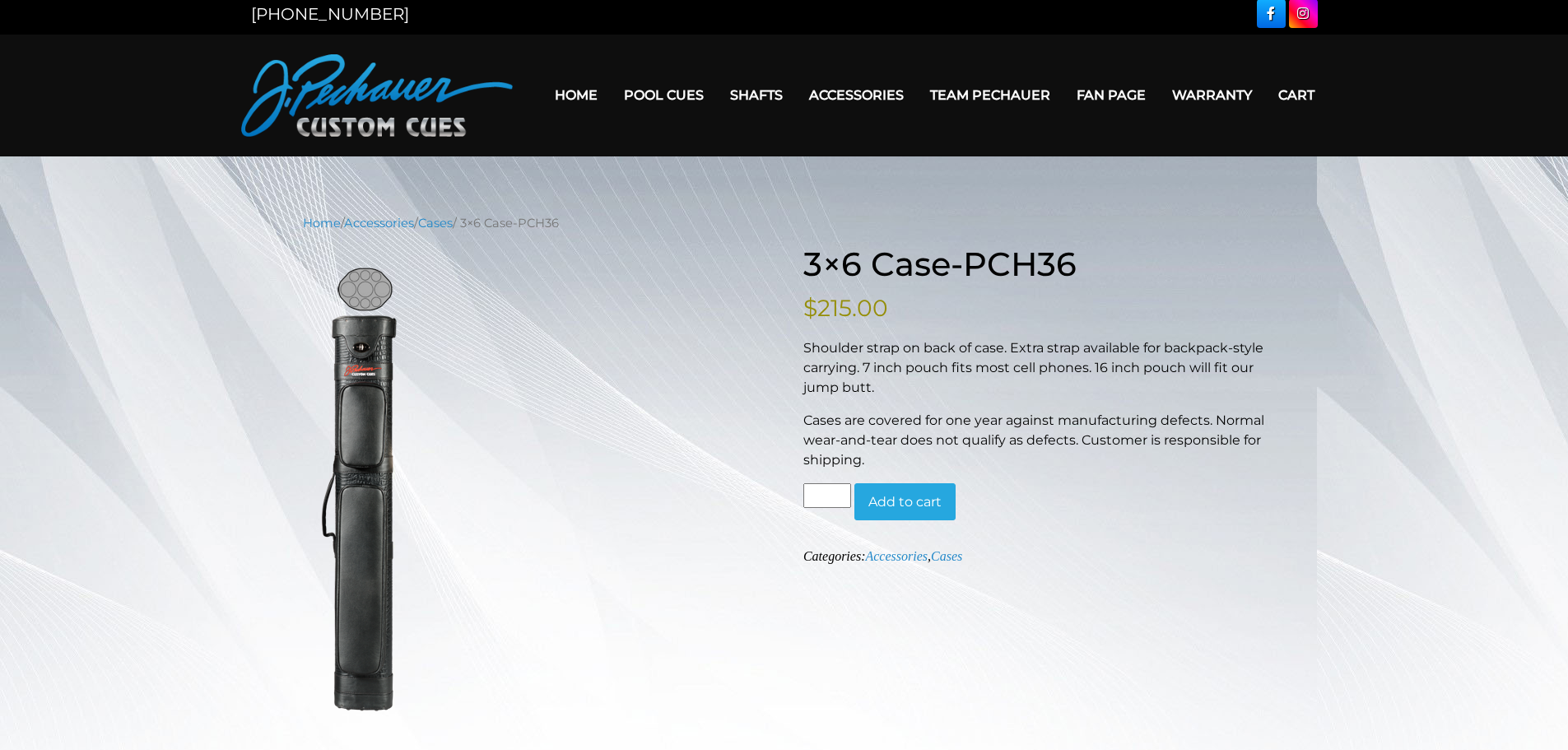
scroll to position [0, 0]
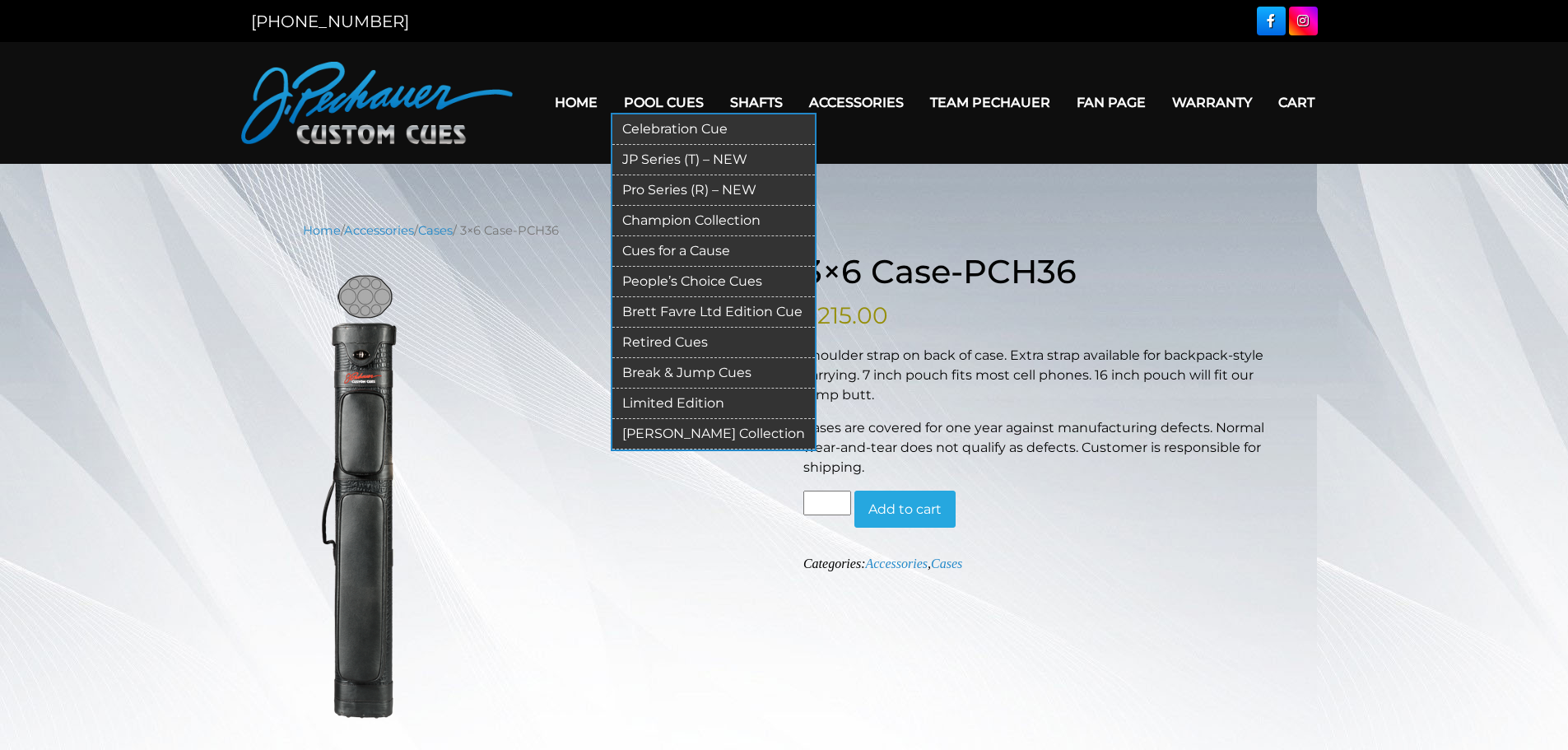
click at [692, 225] on link "Champion Collection" at bounding box center [713, 221] width 202 height 30
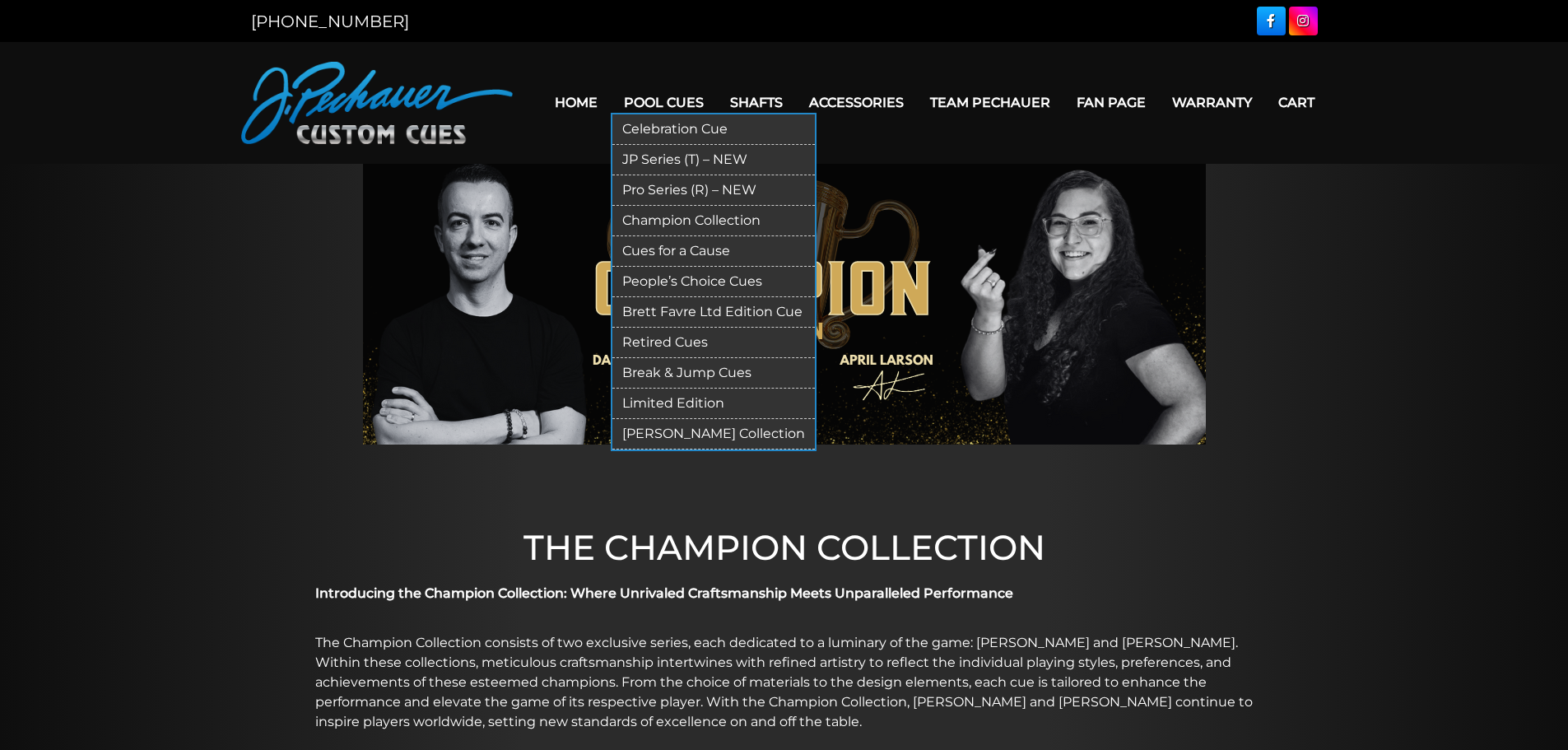
click at [693, 252] on link "Cues for a Cause" at bounding box center [713, 251] width 202 height 30
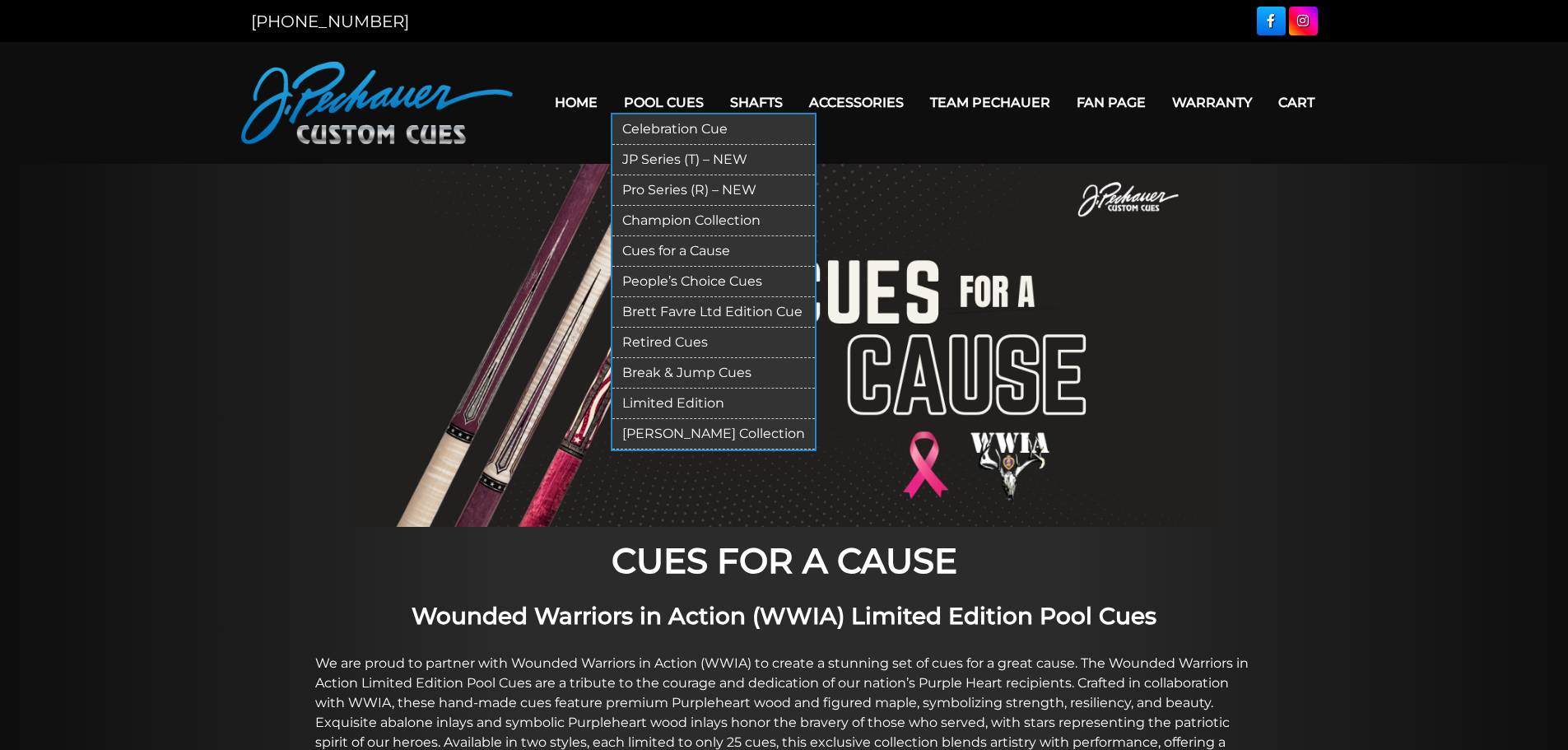
click at [712, 284] on link "People’s Choice Cues" at bounding box center [713, 282] width 202 height 30
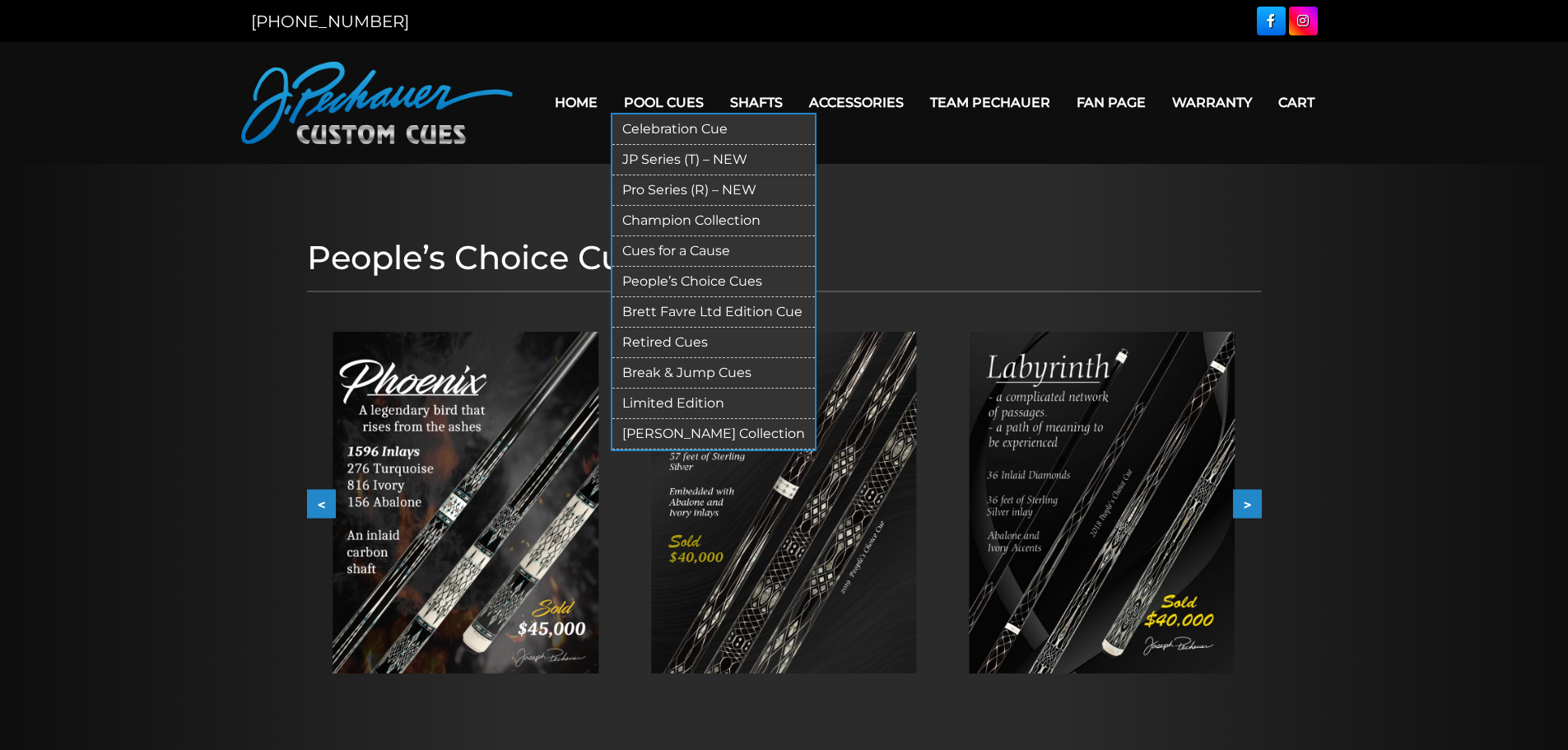
click at [697, 405] on link "Limited Edition" at bounding box center [713, 403] width 202 height 30
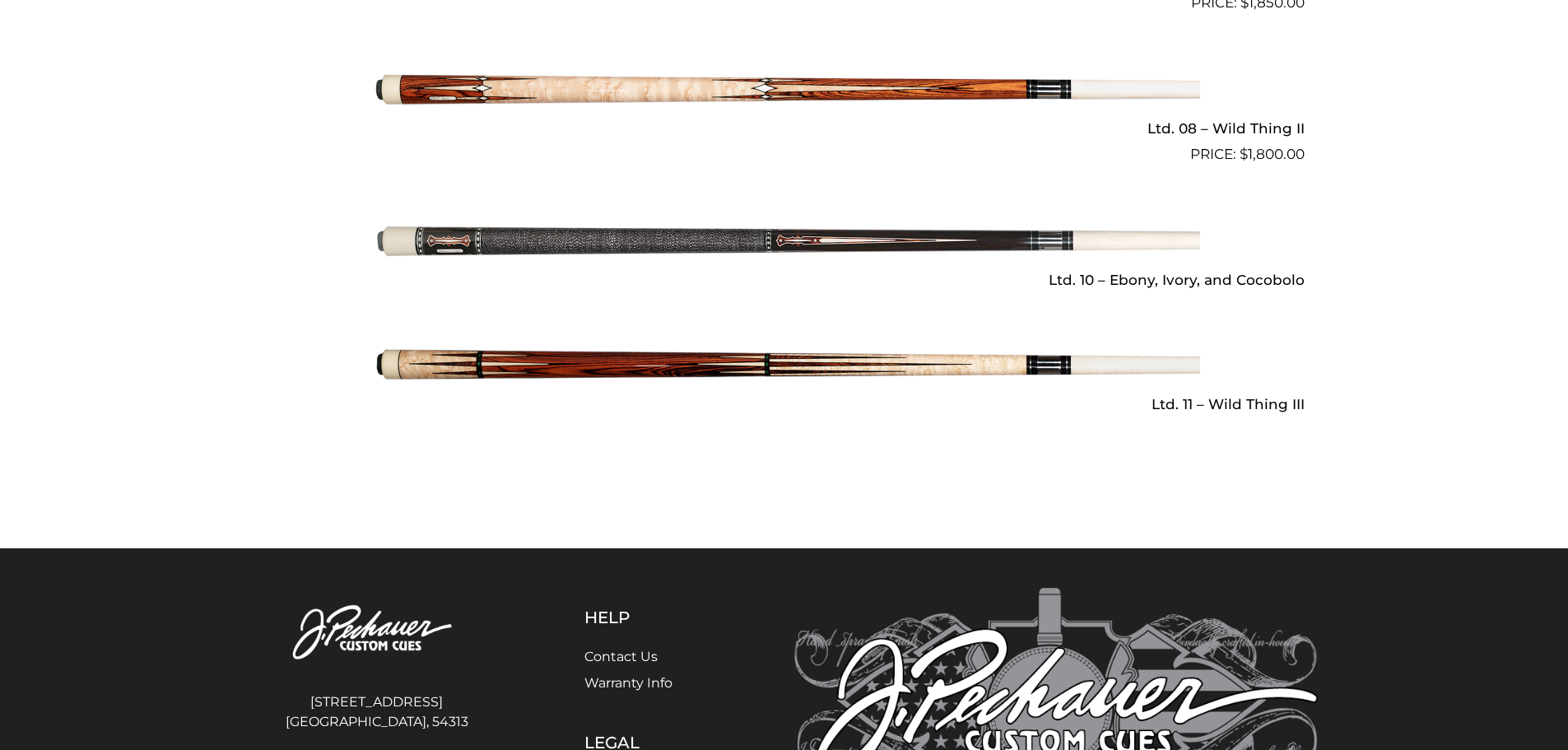
scroll to position [2378, 0]
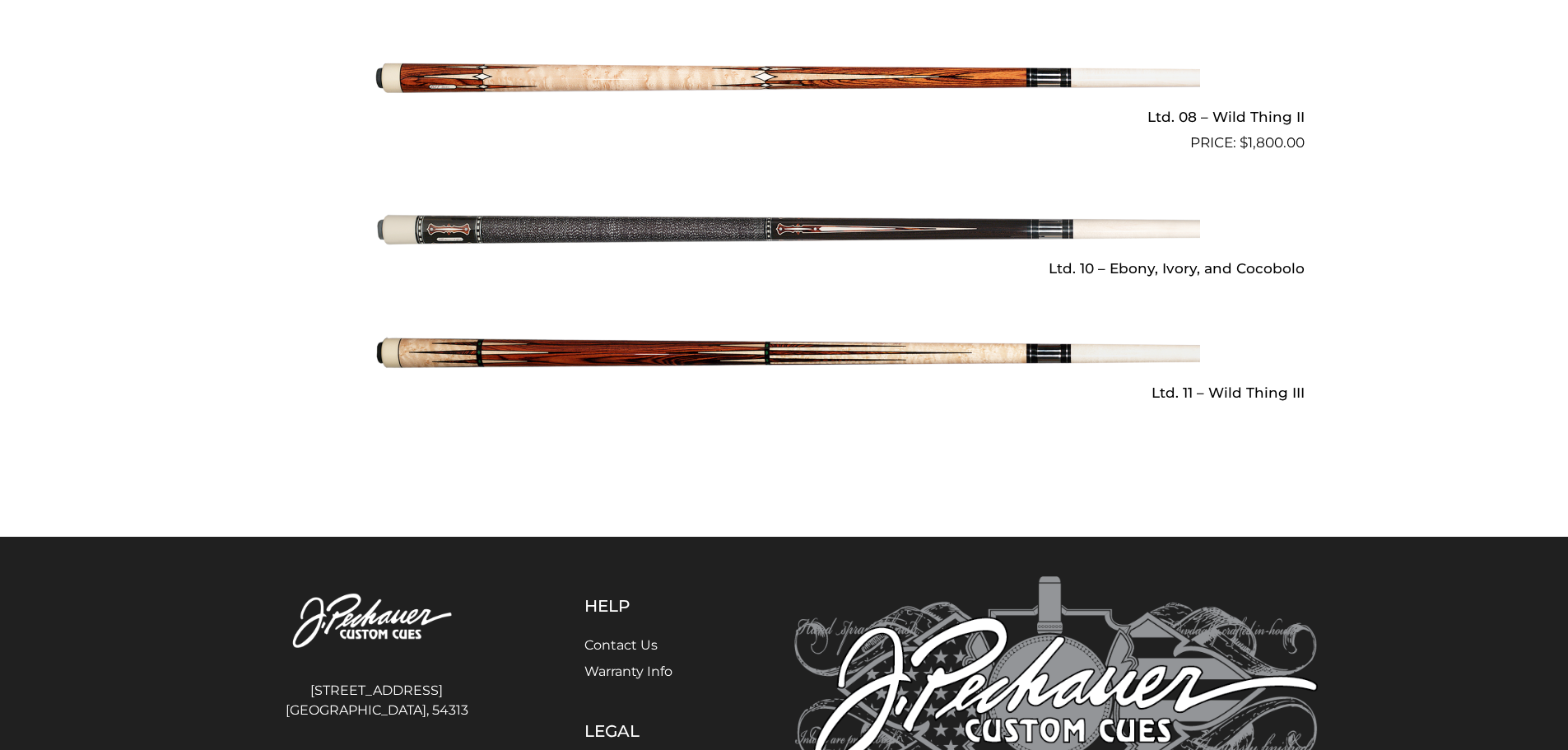
click at [860, 353] on img at bounding box center [784, 354] width 831 height 139
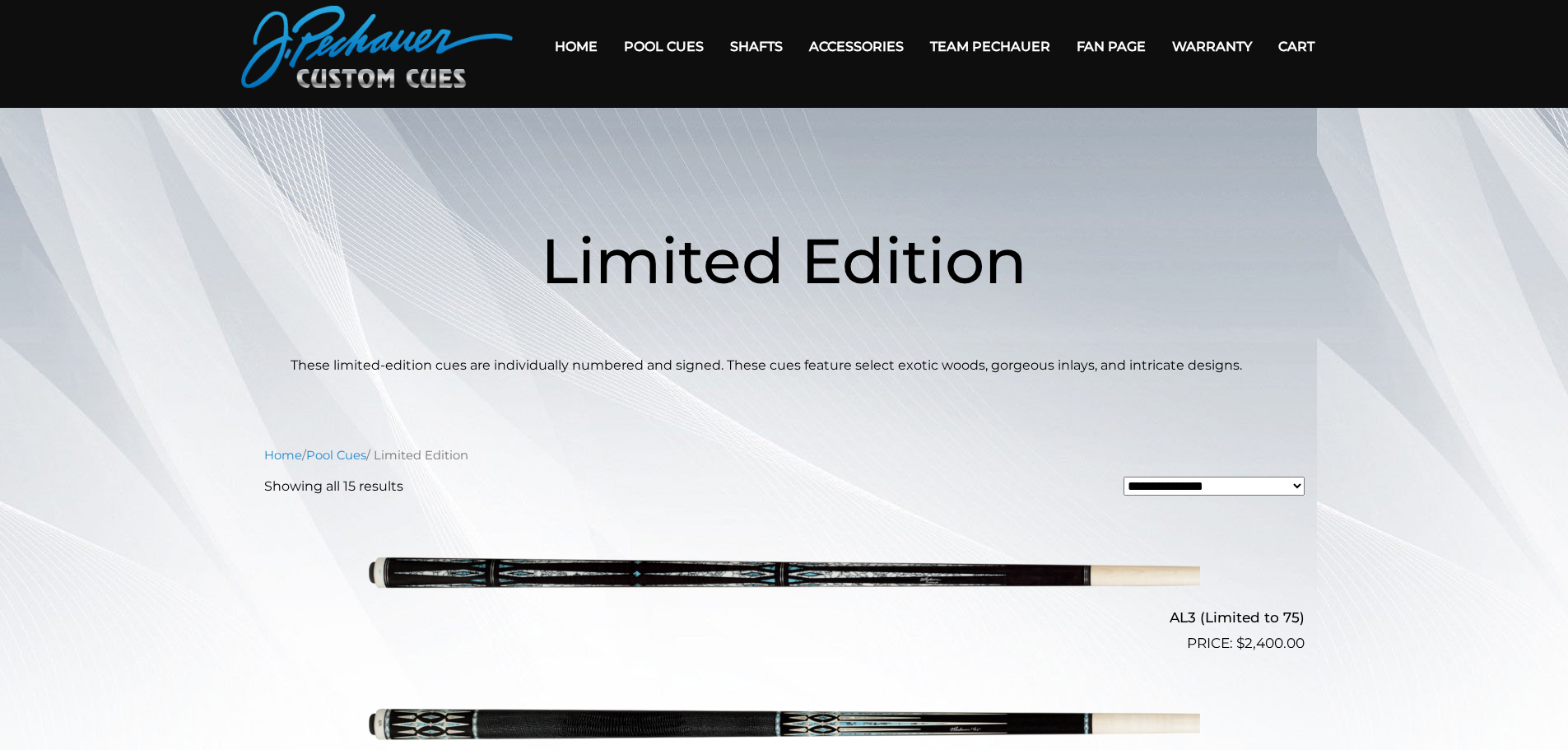
scroll to position [19, 0]
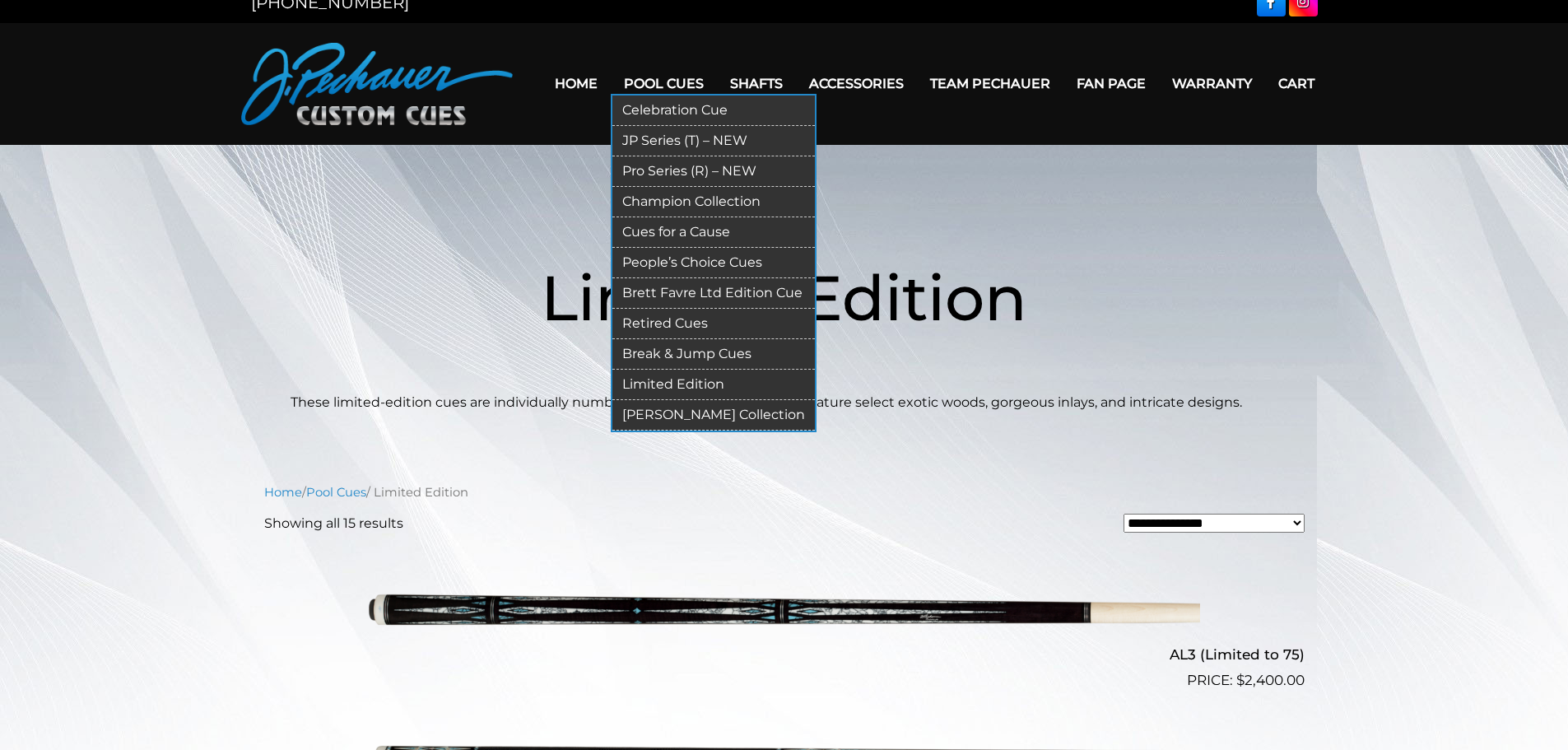
click at [694, 171] on link "Pro Series (R) – NEW" at bounding box center [713, 171] width 202 height 30
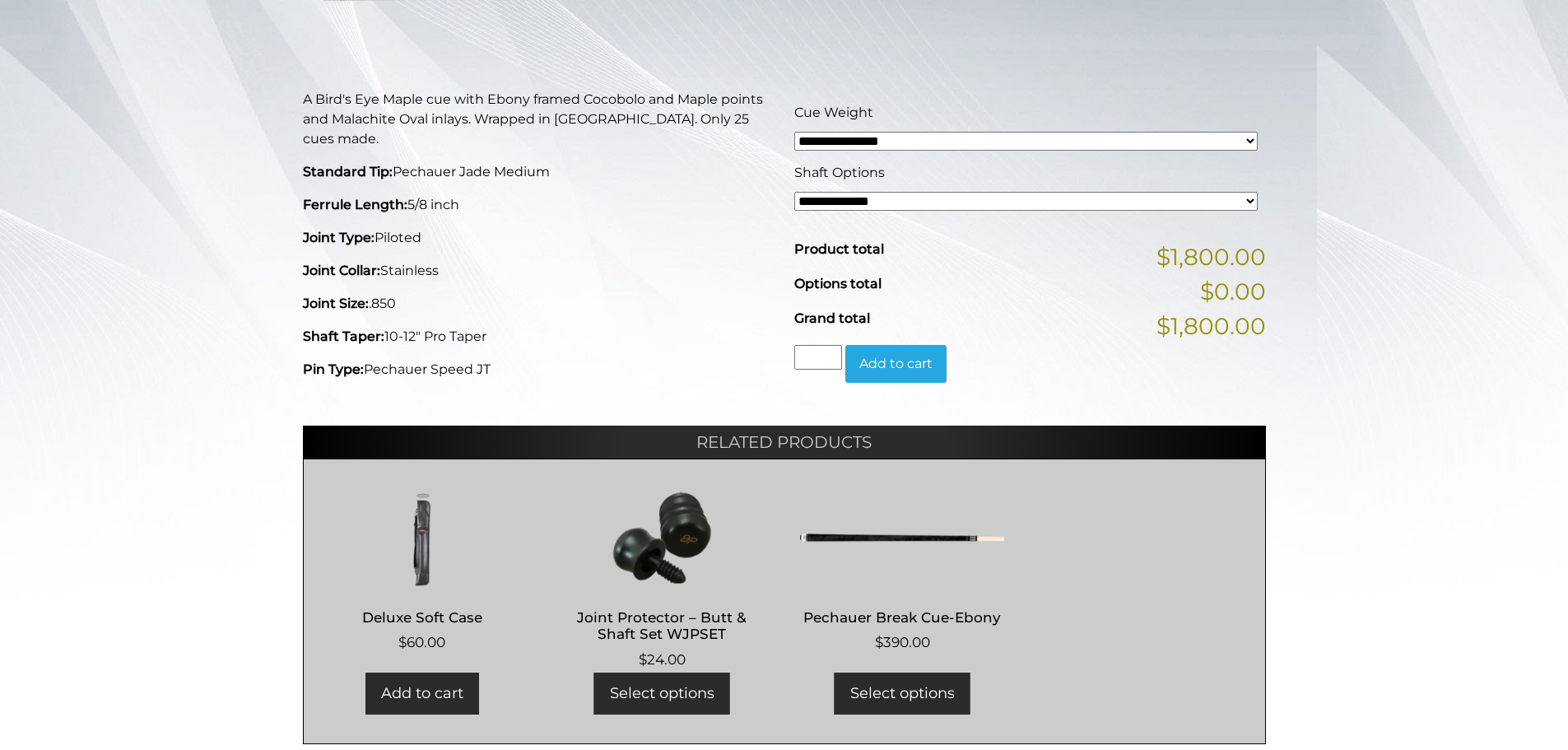
scroll to position [352, 0]
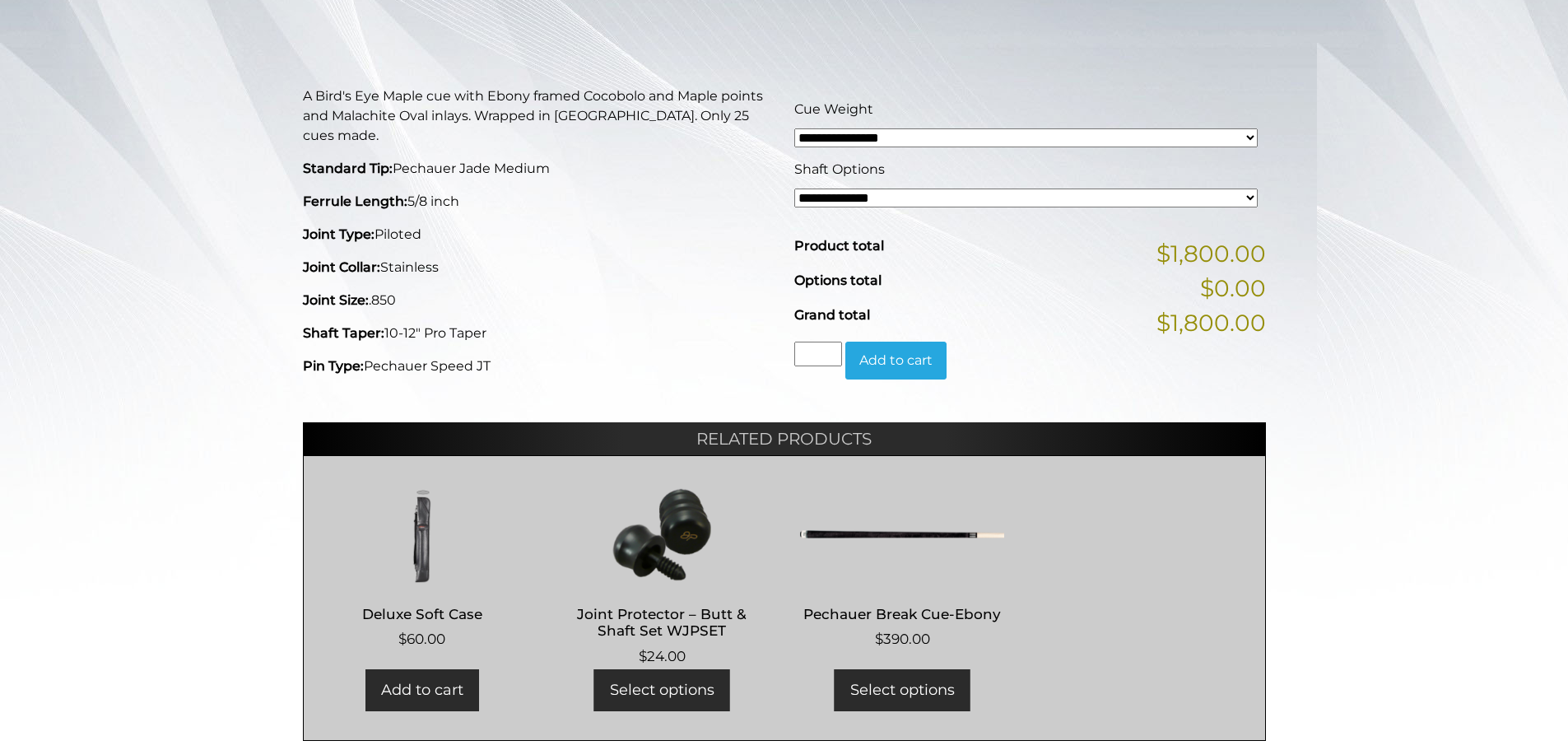
click at [1250, 136] on select "**********" at bounding box center [1026, 138] width 464 height 19
select select "*****"
click at [794, 128] on select "**********" at bounding box center [1026, 138] width 464 height 19
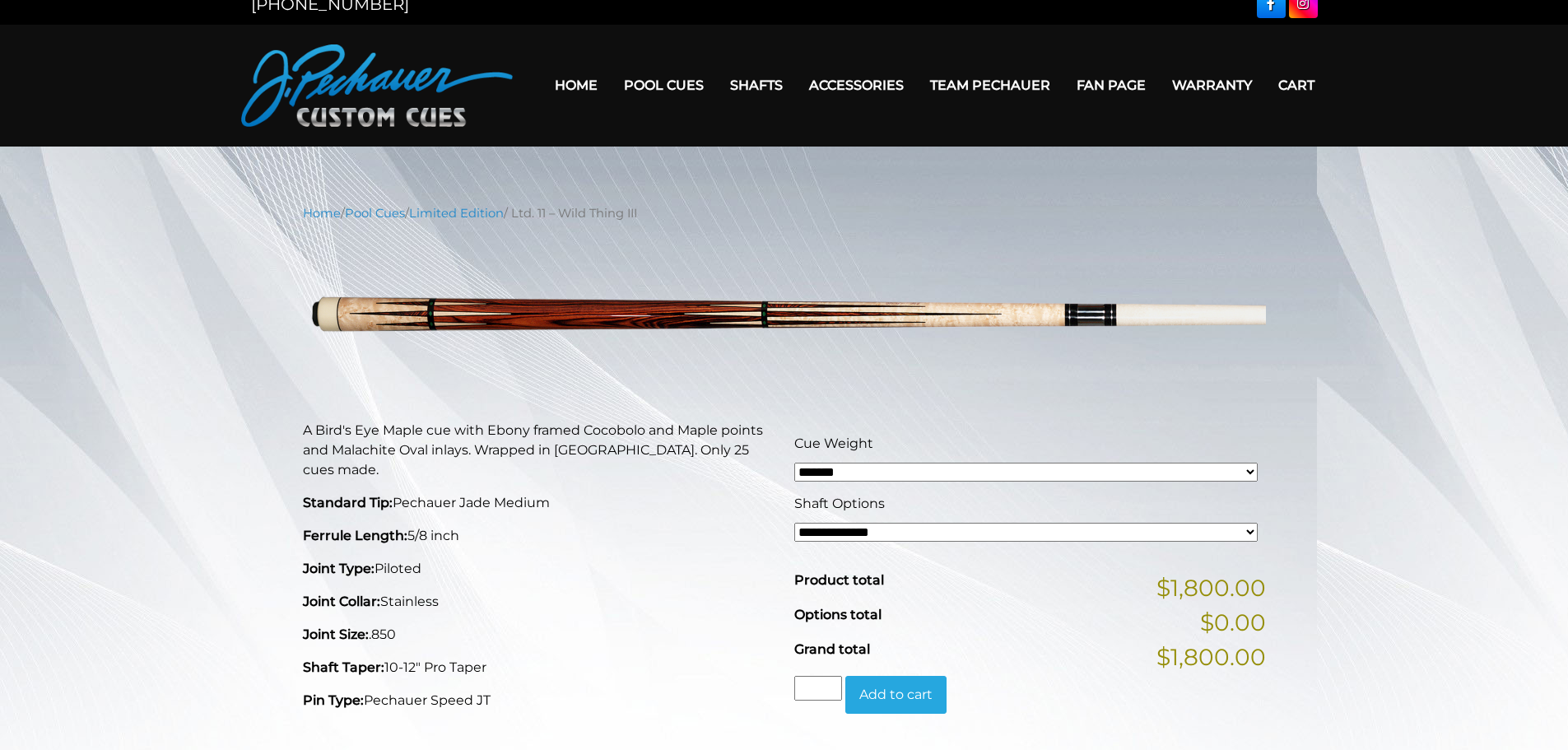
scroll to position [0, 0]
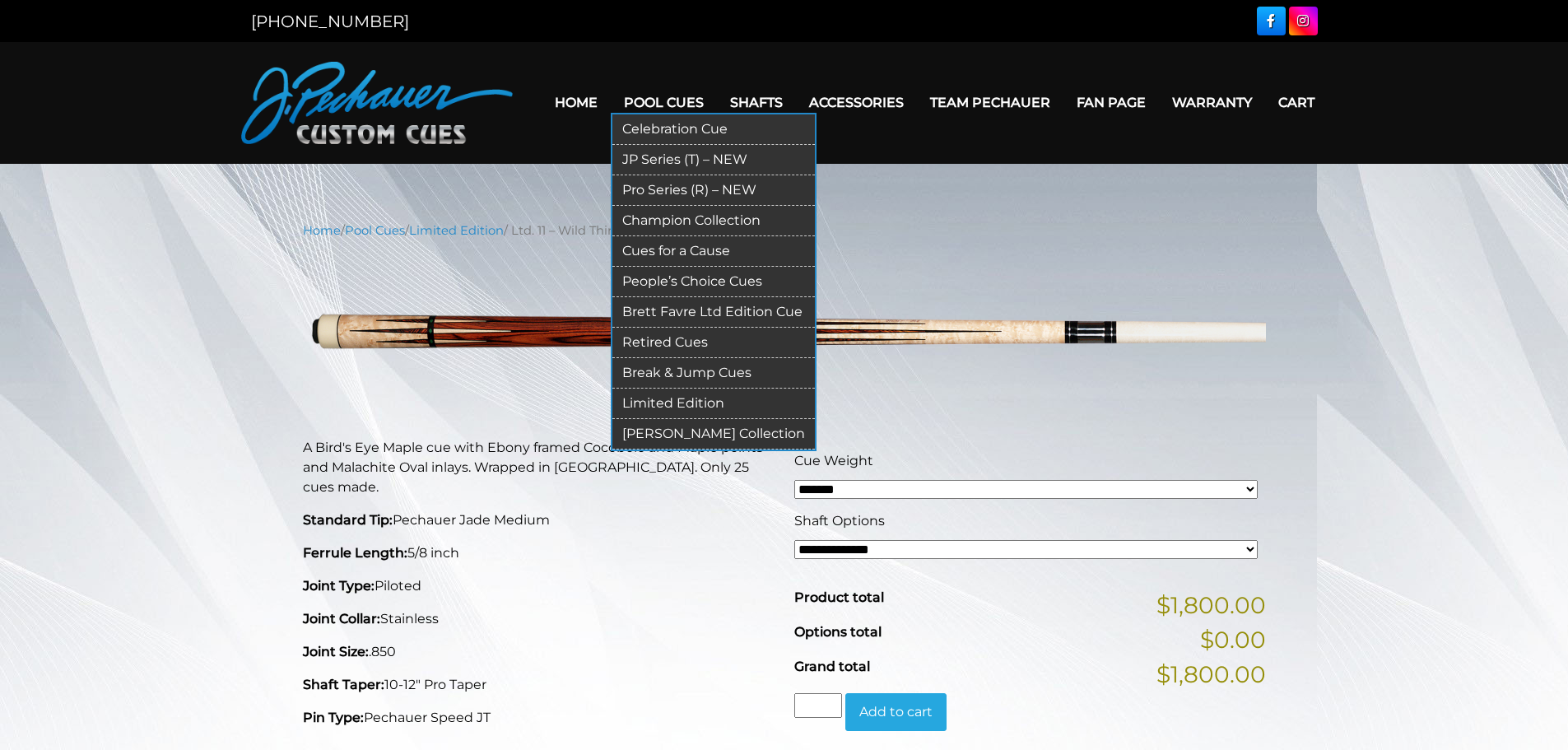
click at [700, 433] on link "[PERSON_NAME] Collection" at bounding box center [713, 434] width 202 height 30
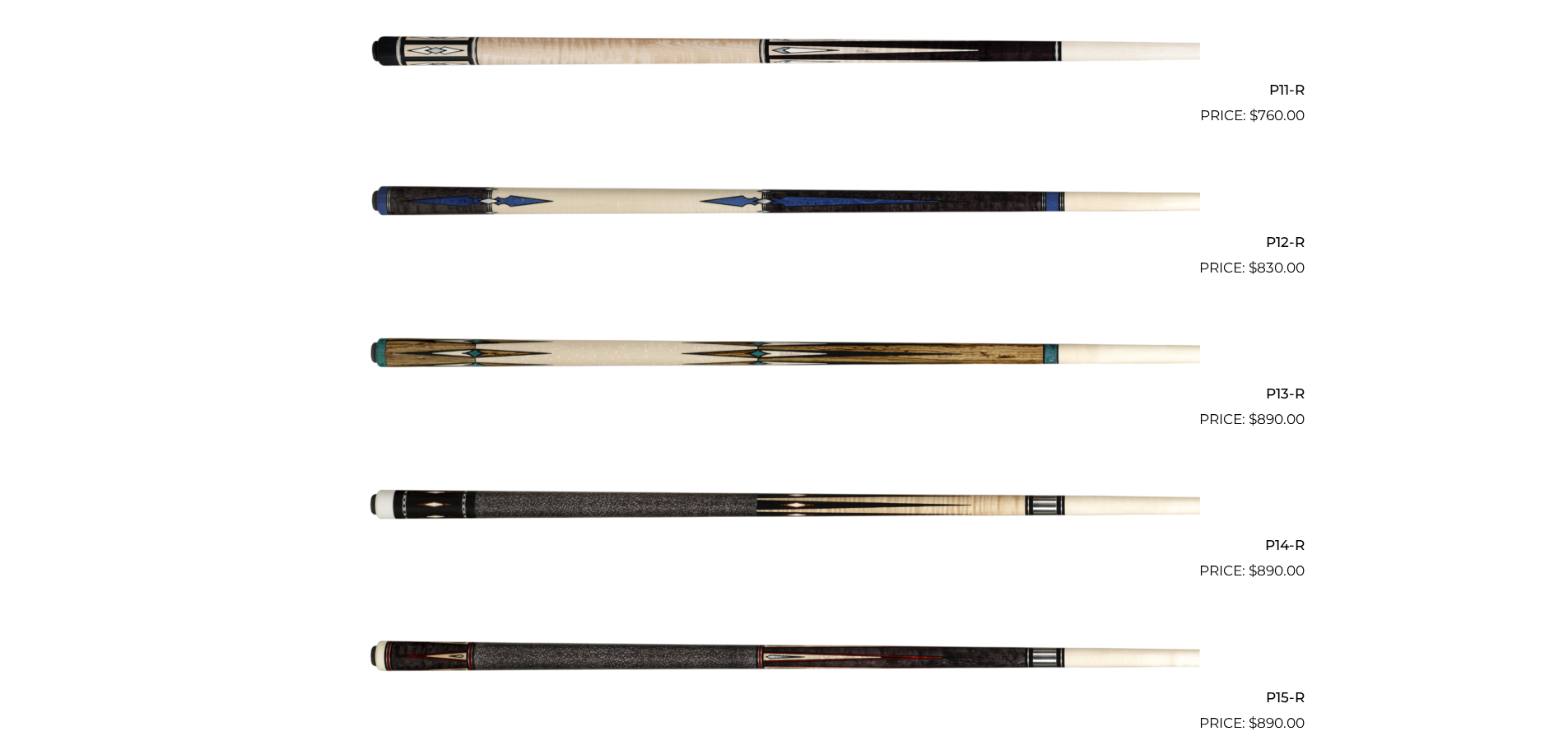
scroll to position [2075, 0]
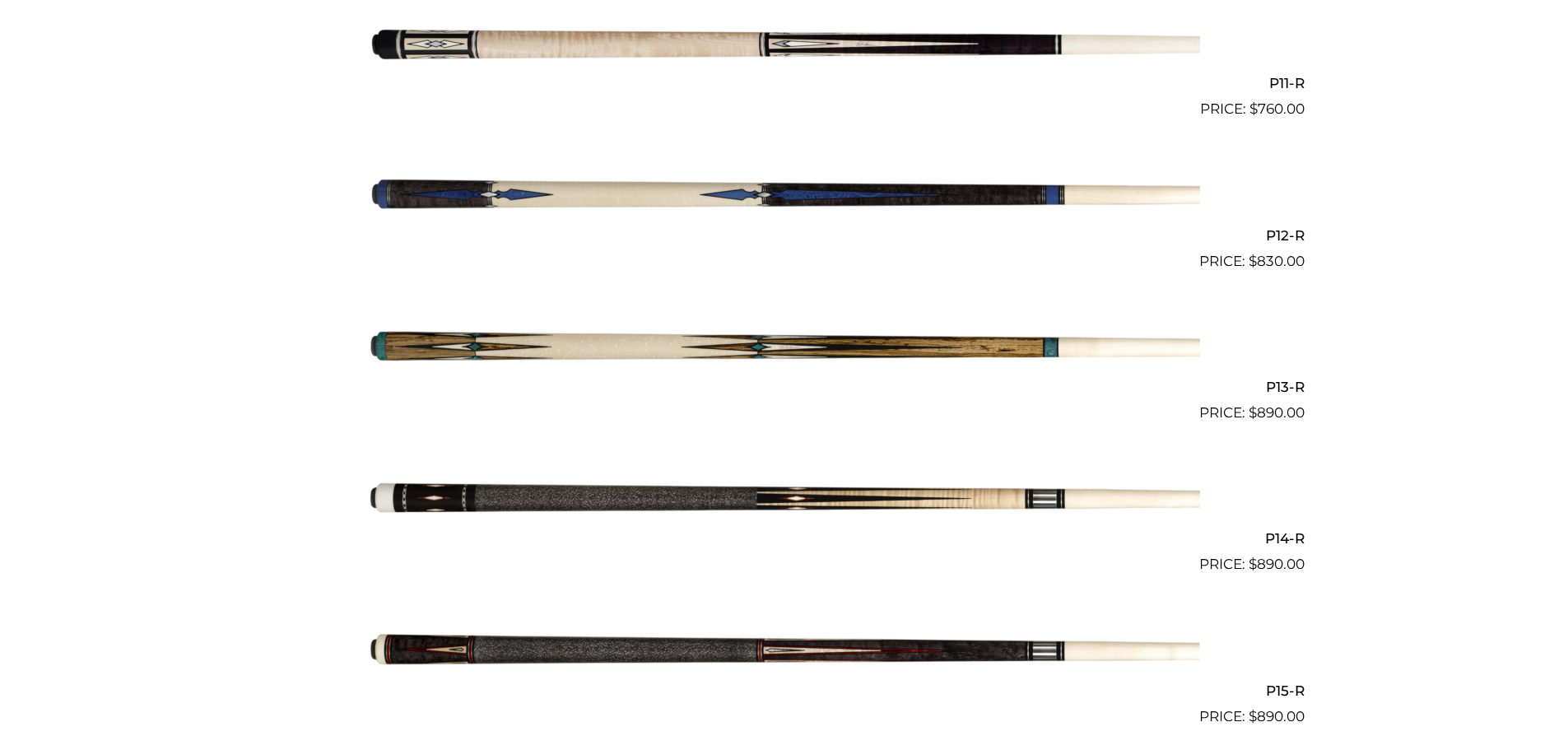
click at [865, 648] on img at bounding box center [784, 652] width 831 height 139
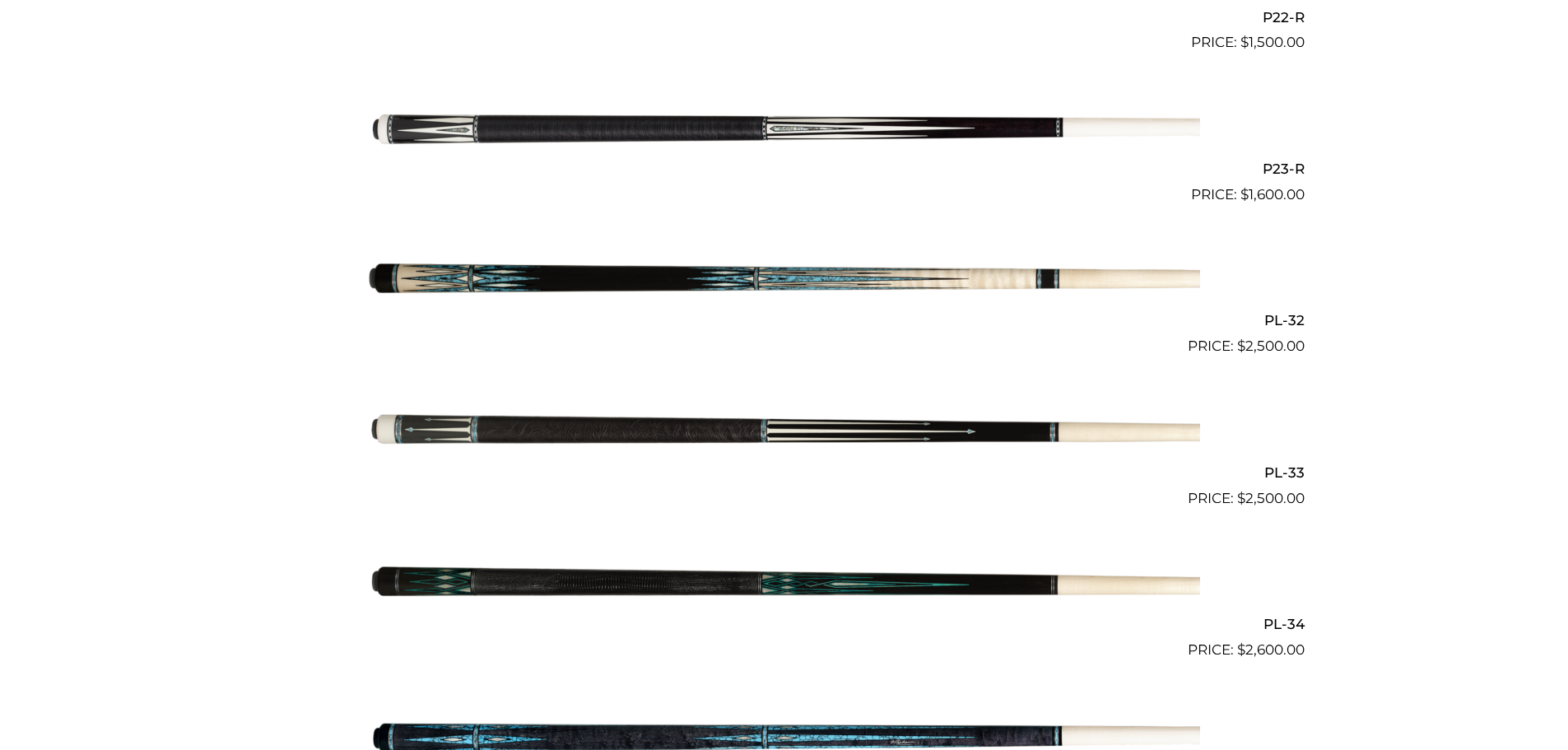
scroll to position [3927, 0]
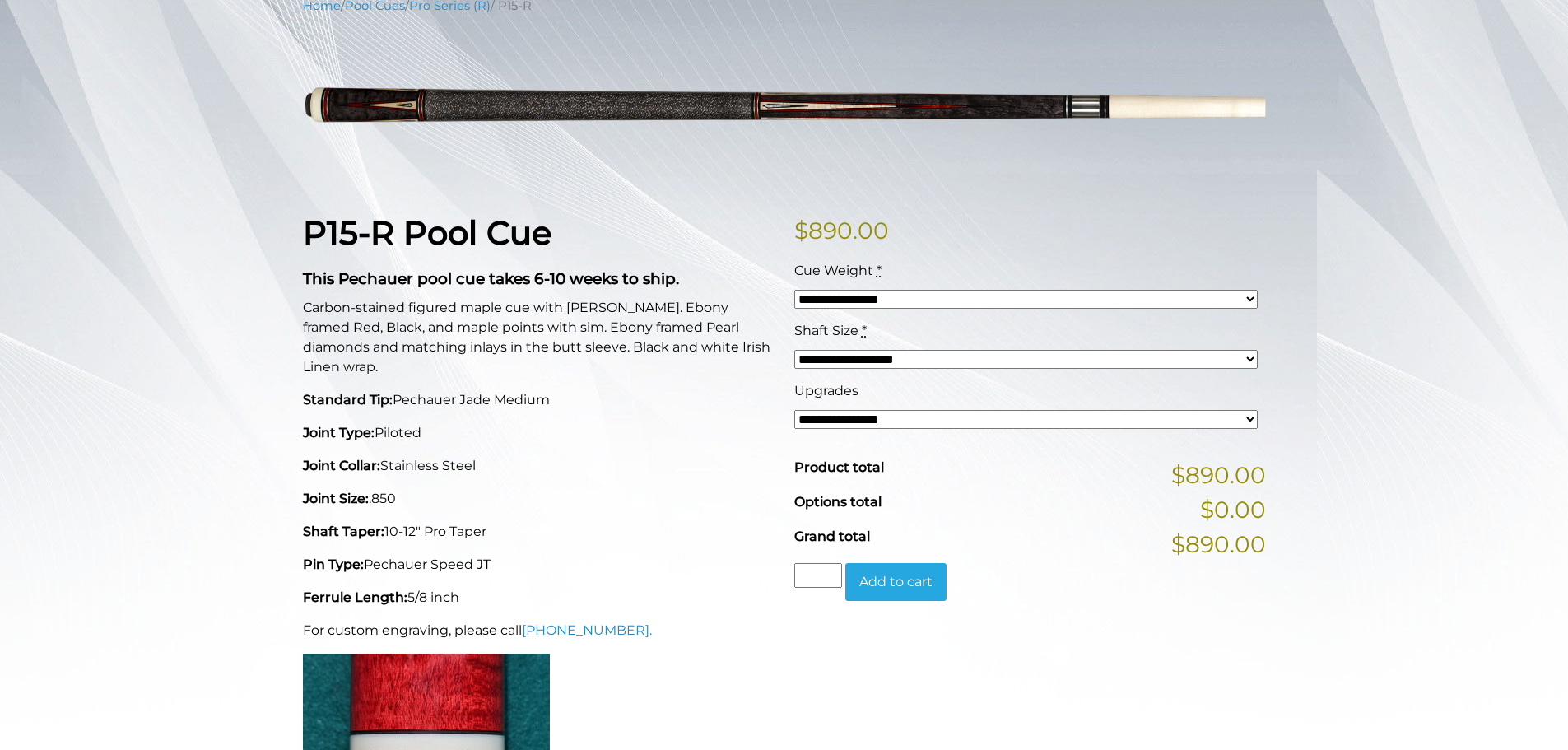
scroll to position [201, 0]
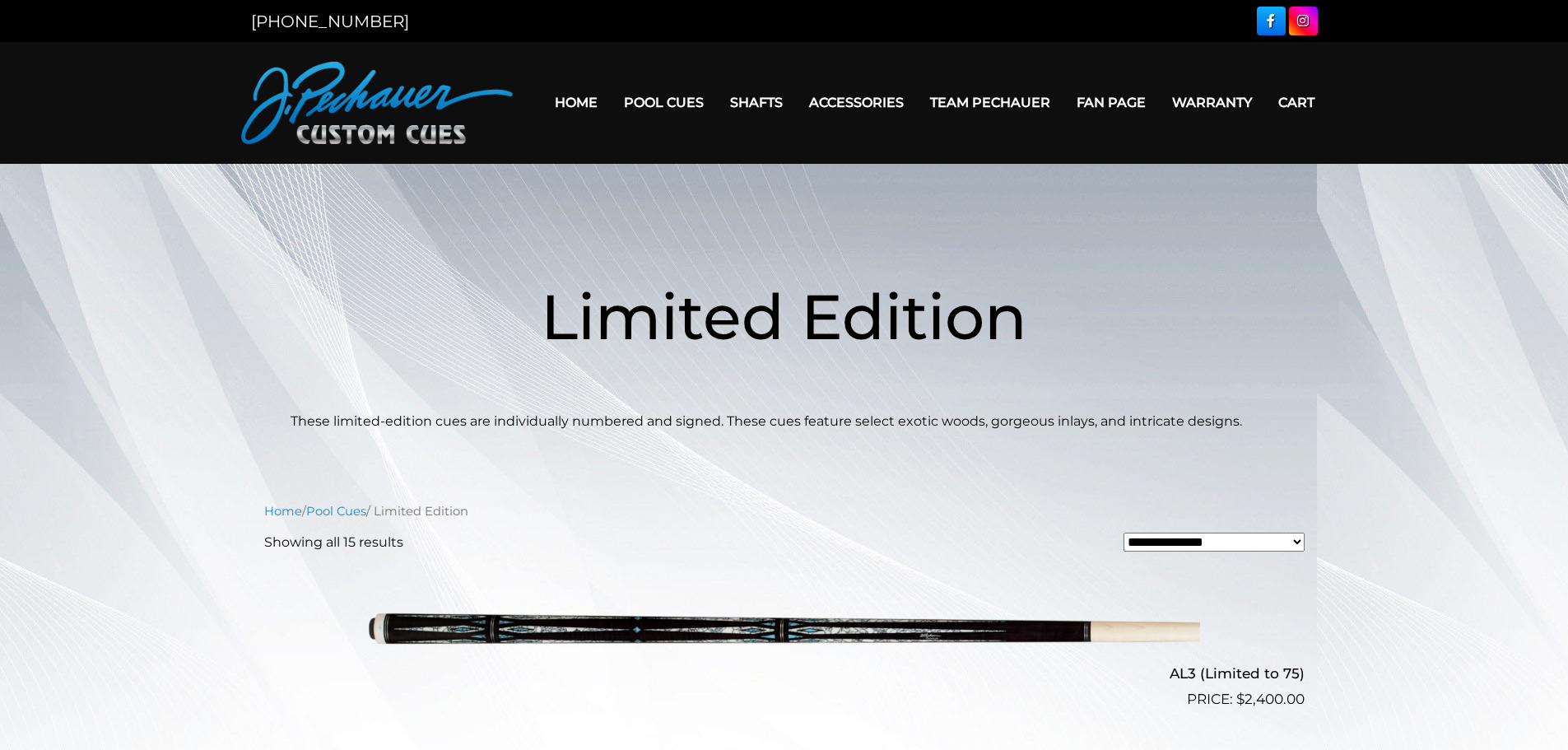
scroll to position [19, 0]
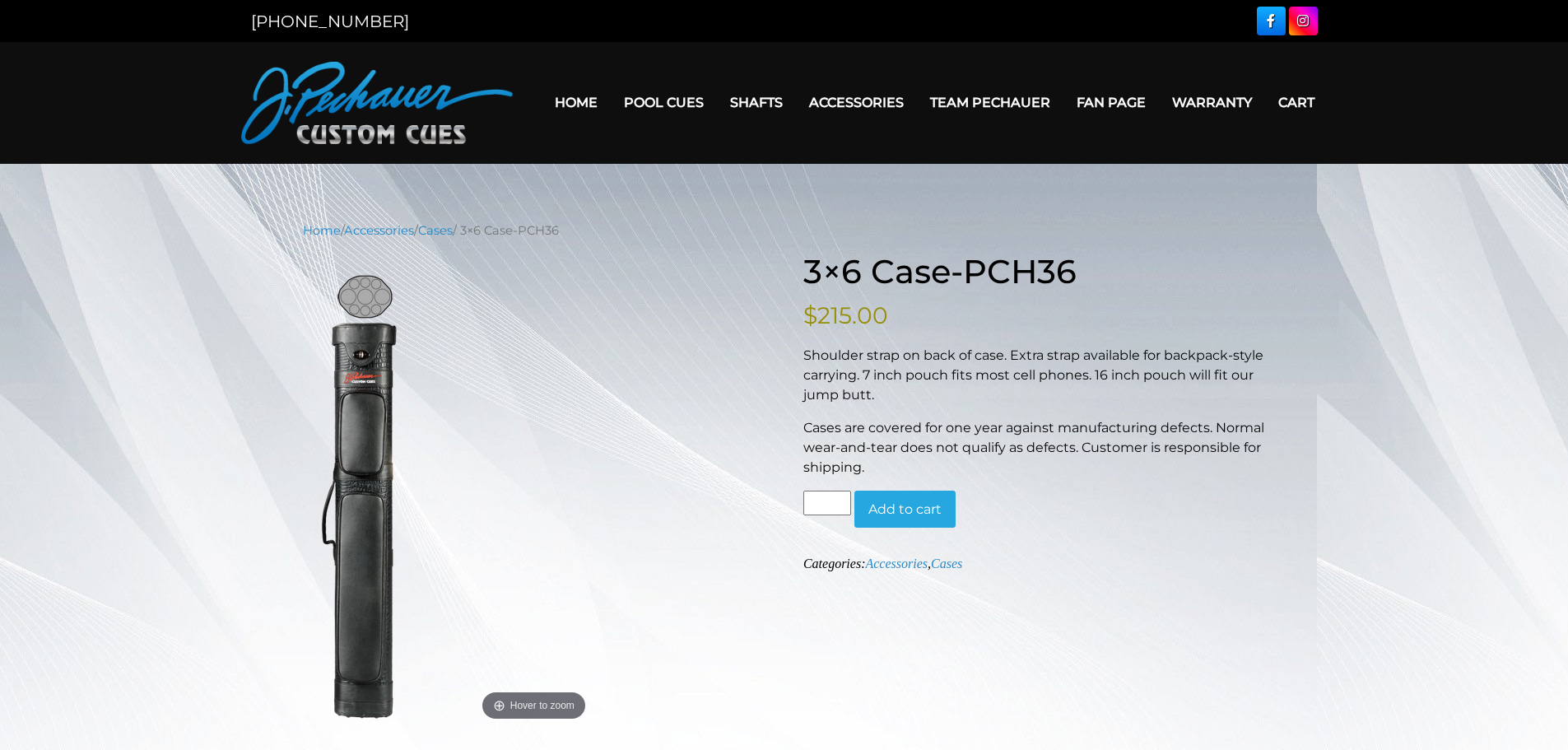
drag, startPoint x: 0, startPoint y: 0, endPoint x: 597, endPoint y: 209, distance: 632.5
click at [597, 209] on main "Home / Accessories / Cases / 3×6 Case-PCH36 Hover to zoom 3×6 Case-PCH36 $ 215.…" at bounding box center [784, 671] width 1568 height 1013
click at [518, 425] on figure "Hover to zoom" at bounding box center [534, 498] width 463 height 453
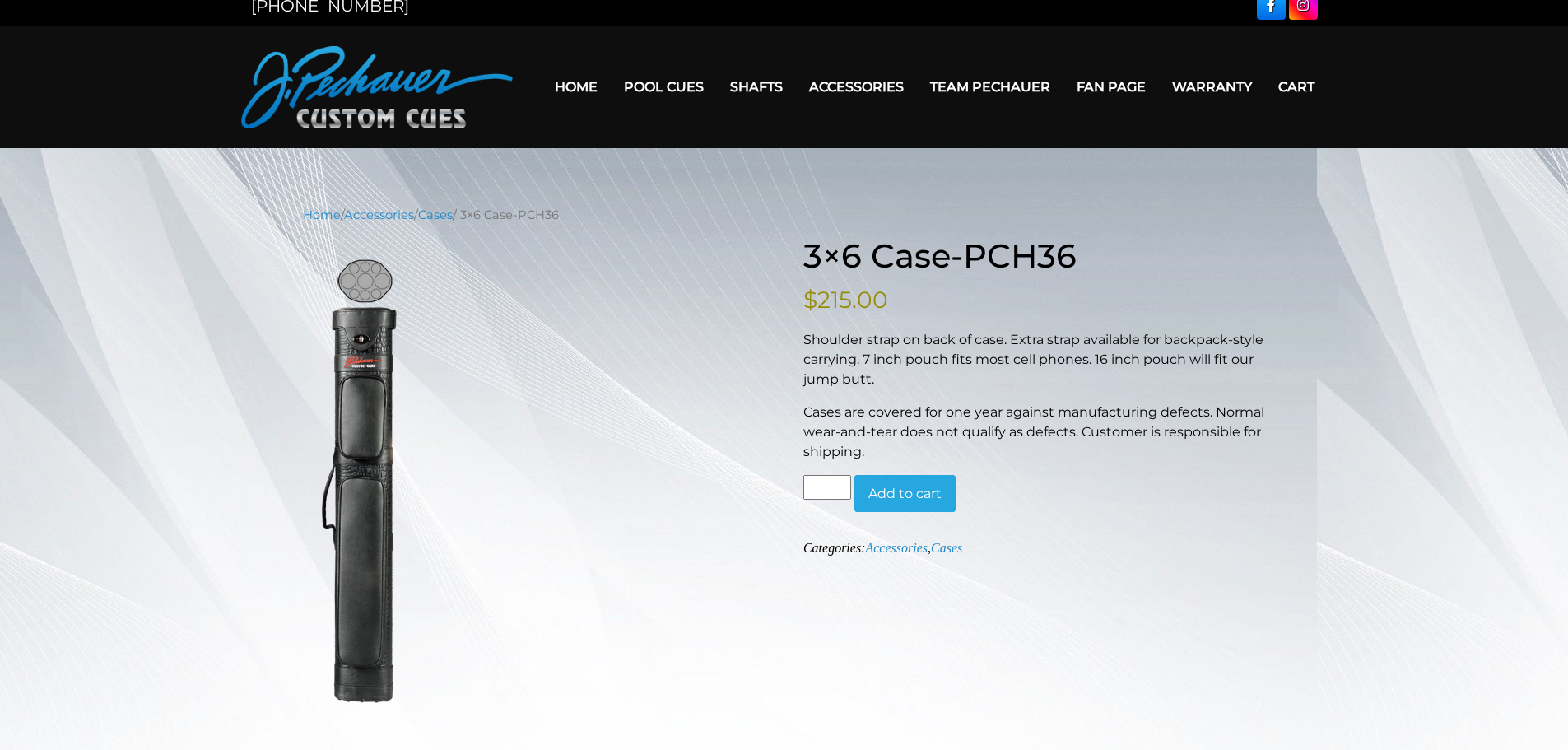
scroll to position [13, 0]
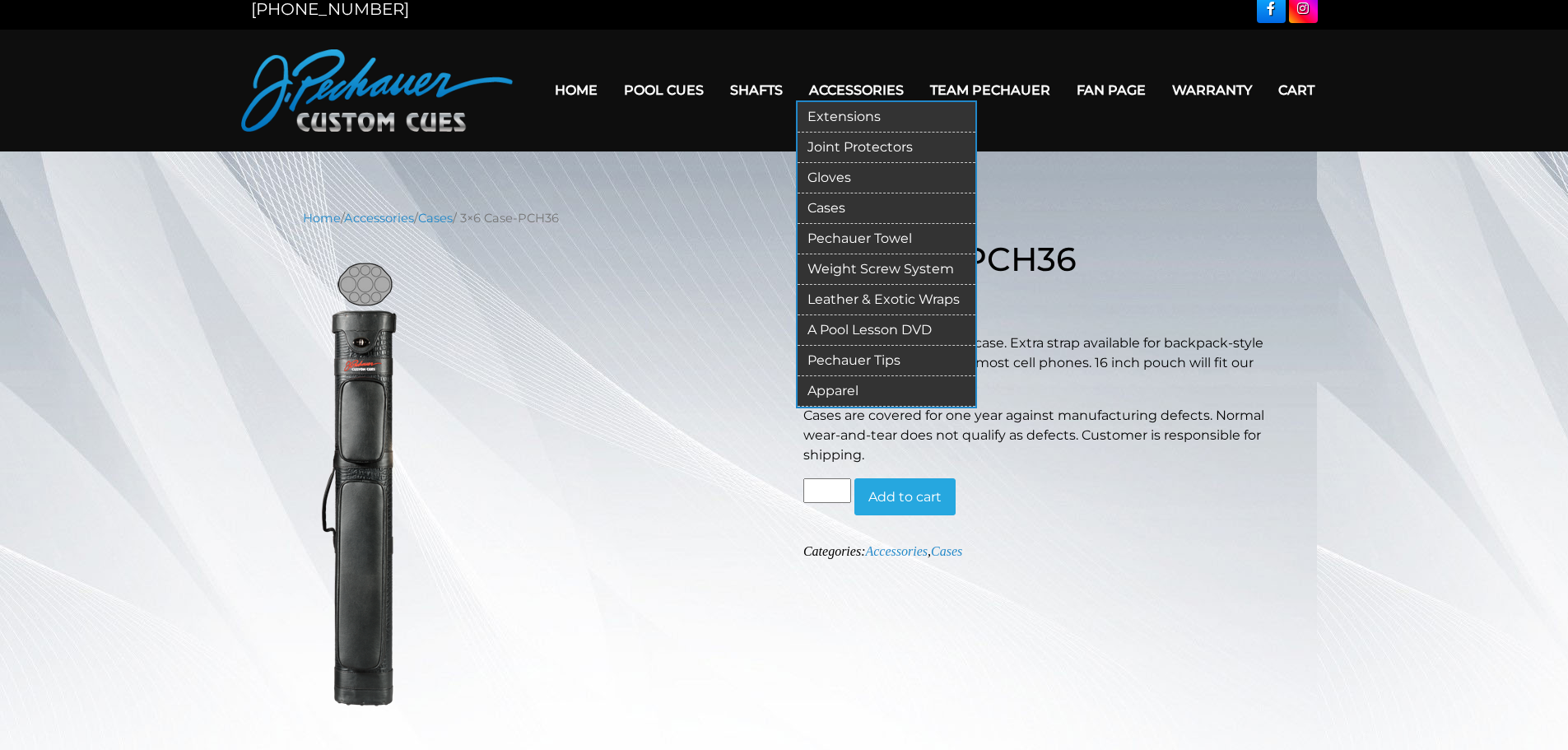
click at [846, 208] on link "Cases" at bounding box center [886, 208] width 178 height 30
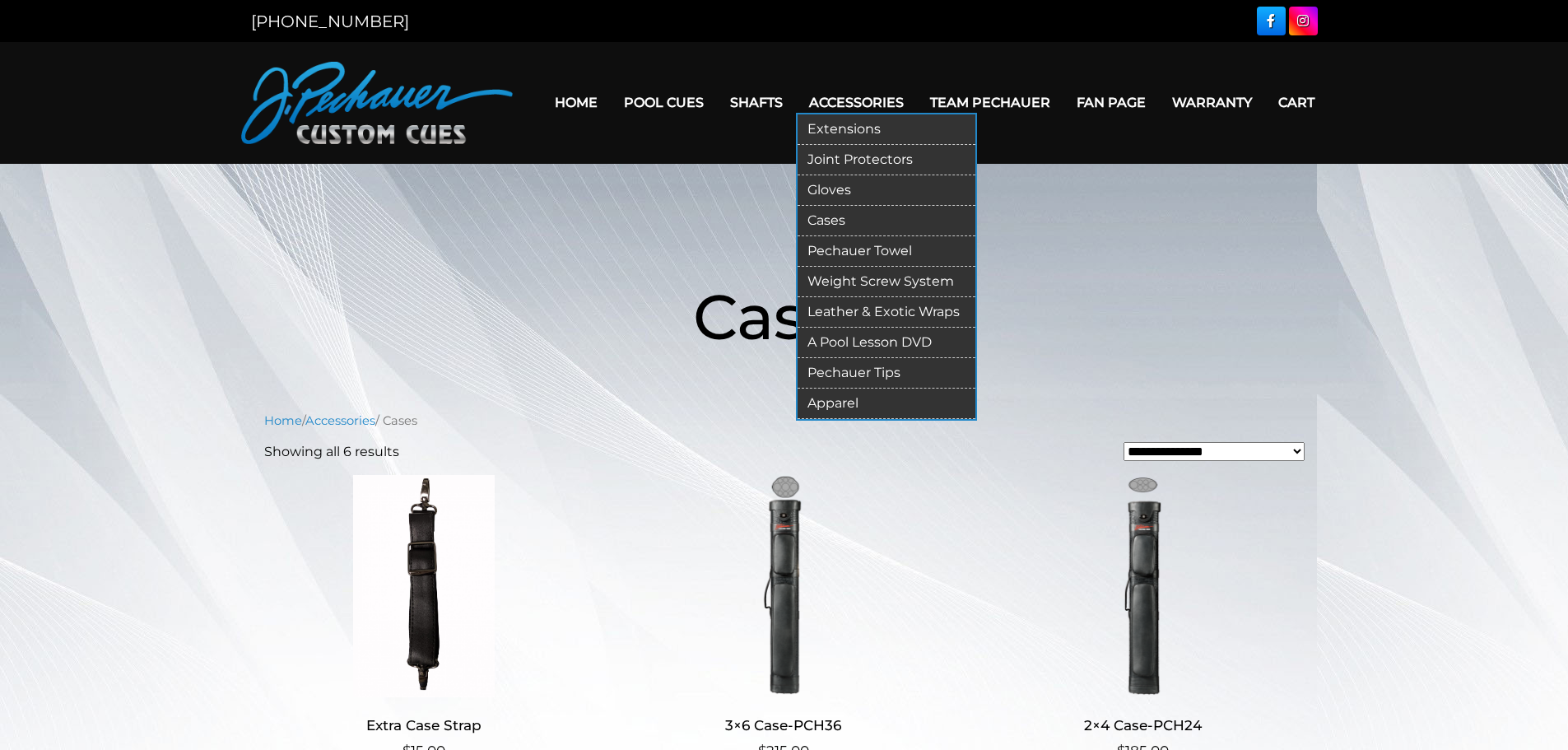
click at [835, 191] on link "Gloves" at bounding box center [886, 190] width 178 height 30
